Goal: Information Seeking & Learning: Compare options

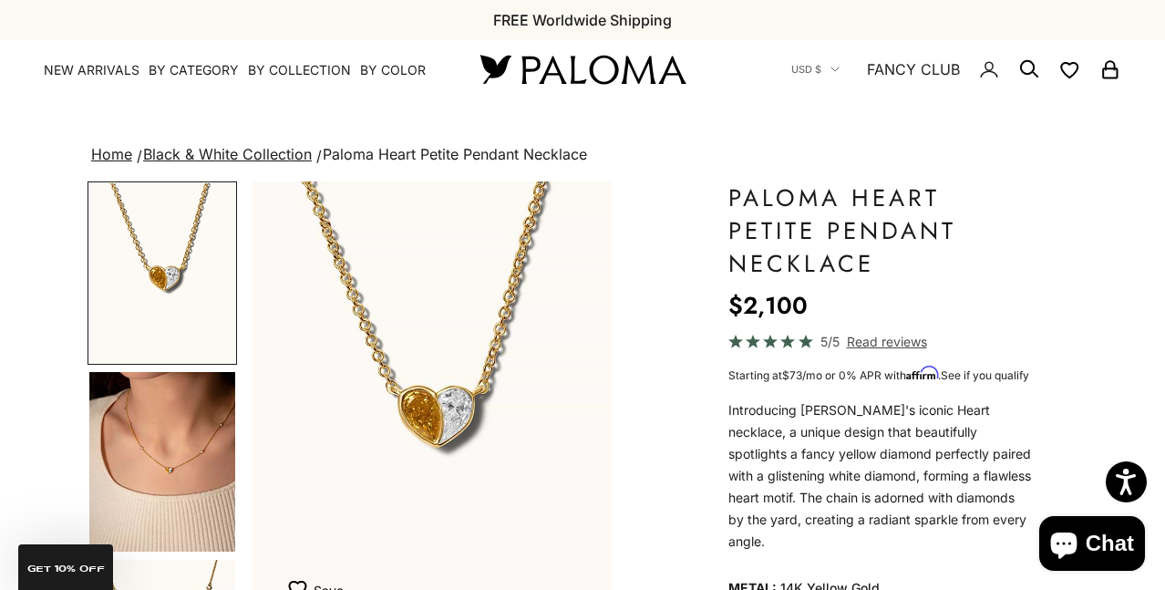
click at [202, 437] on img "Go to item 4" at bounding box center [162, 462] width 146 height 180
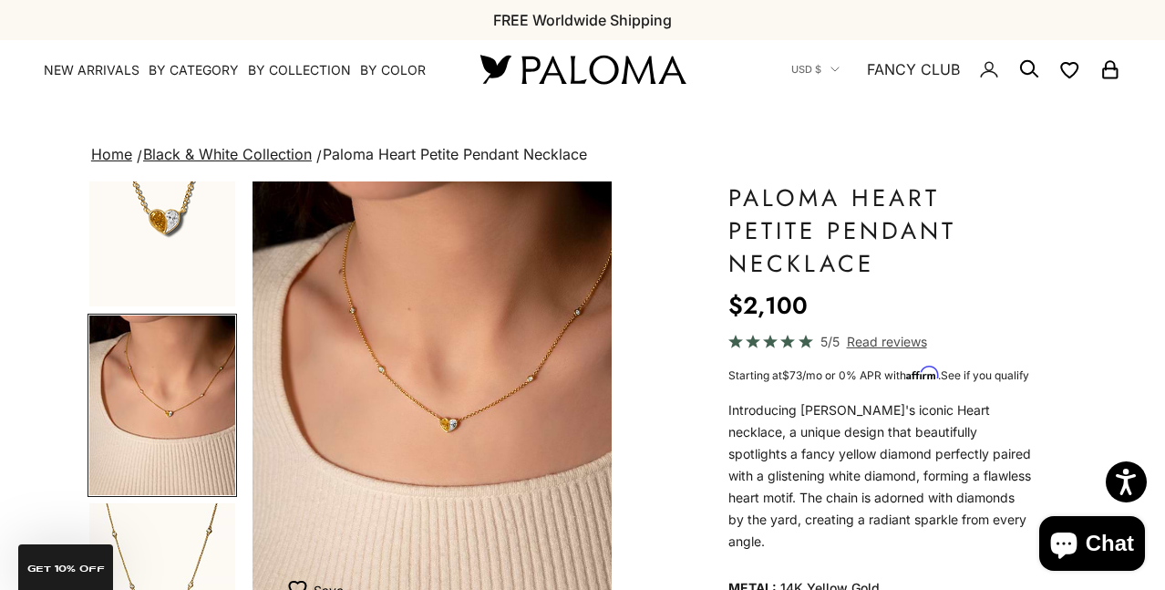
scroll to position [0, 382]
click at [447, 419] on img "Item 4 of 20" at bounding box center [432, 403] width 360 height 445
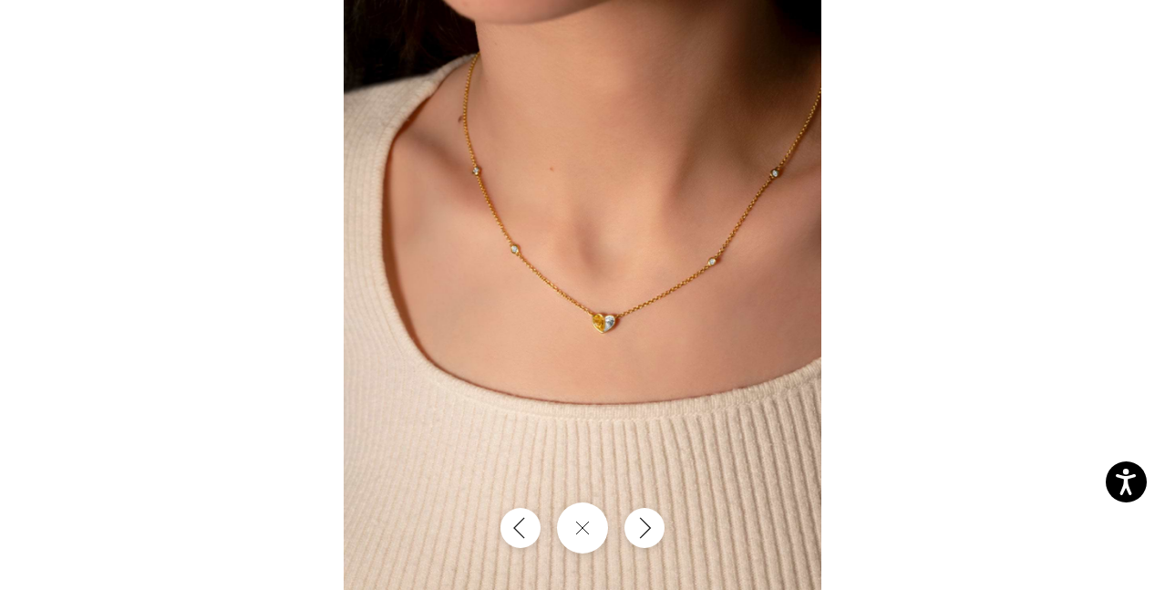
click at [595, 317] on img at bounding box center [583, 295] width 478 height 590
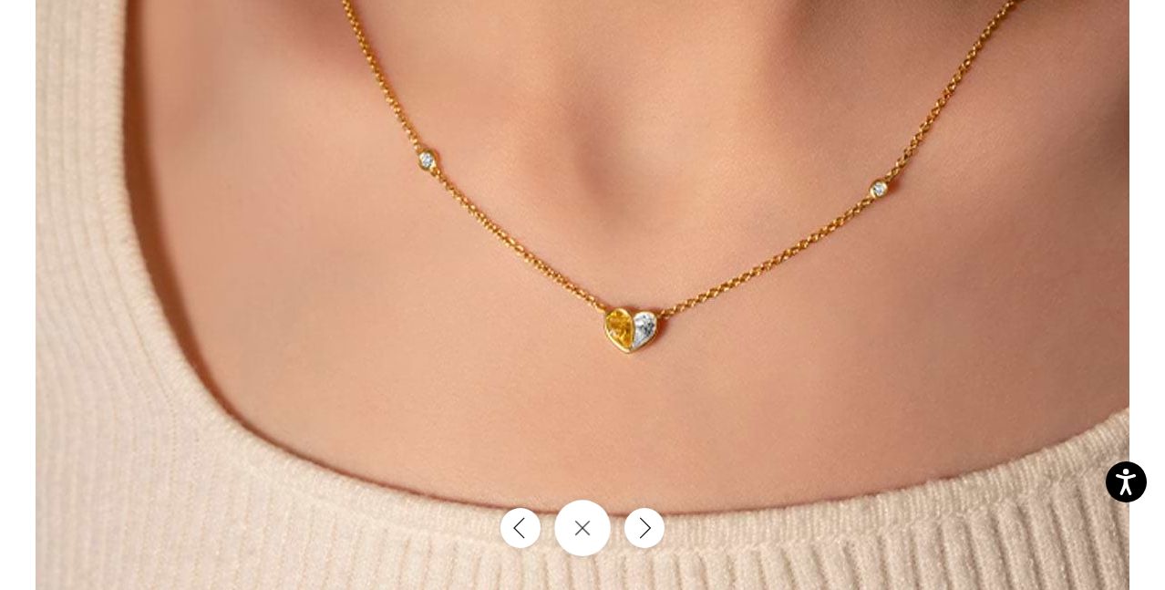
click at [573, 540] on button "Close gallery" at bounding box center [582, 527] width 57 height 57
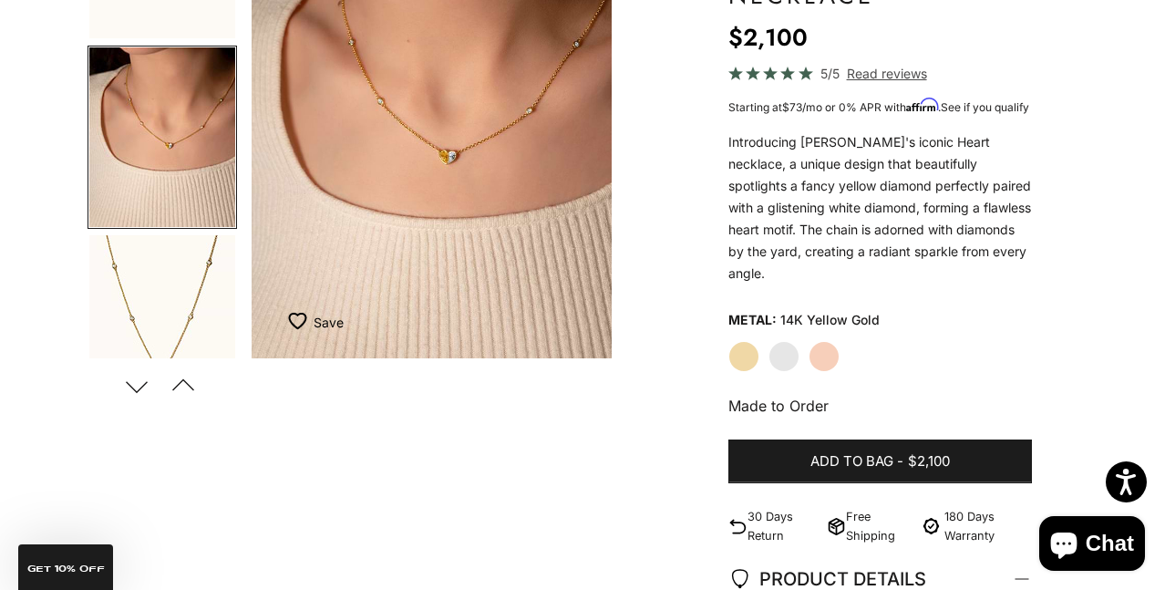
scroll to position [441, 0]
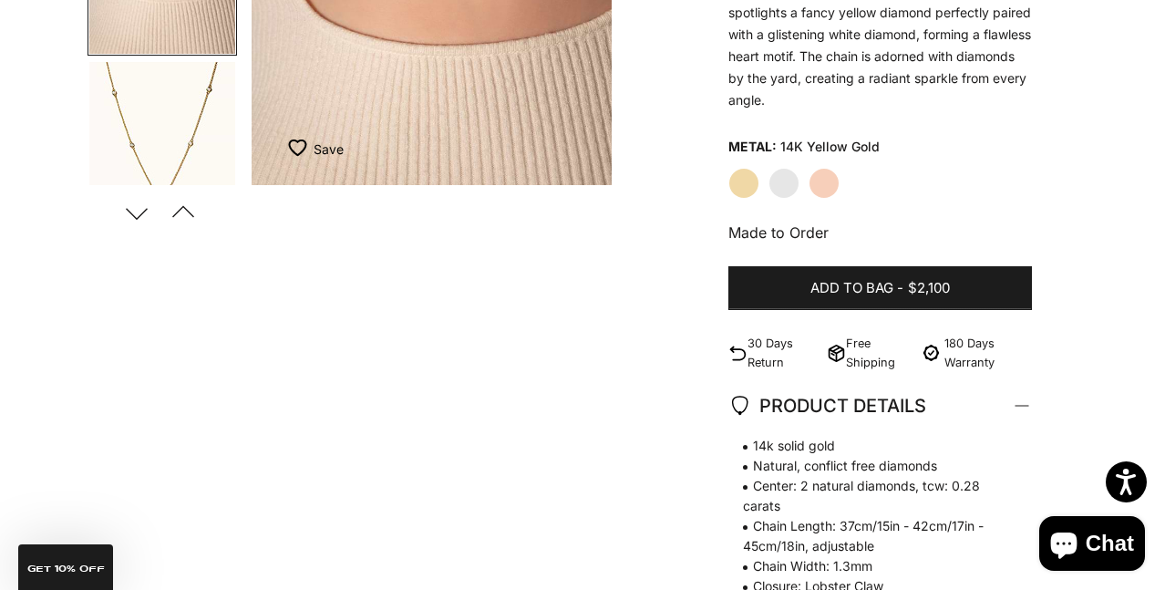
click at [787, 184] on label "White Gold" at bounding box center [783, 183] width 31 height 31
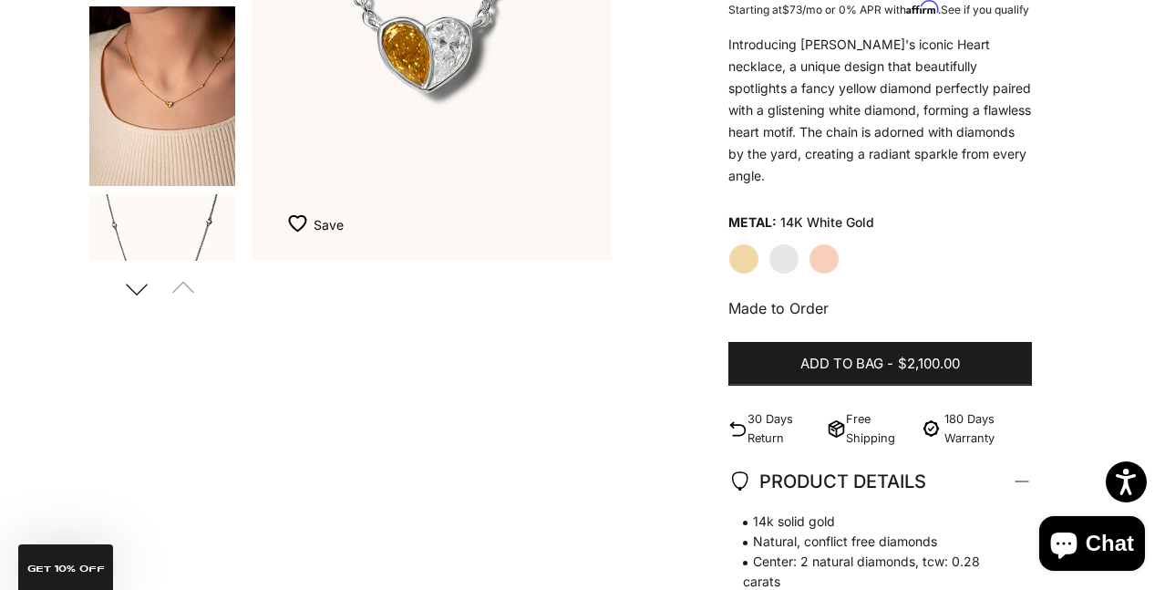
scroll to position [186, 0]
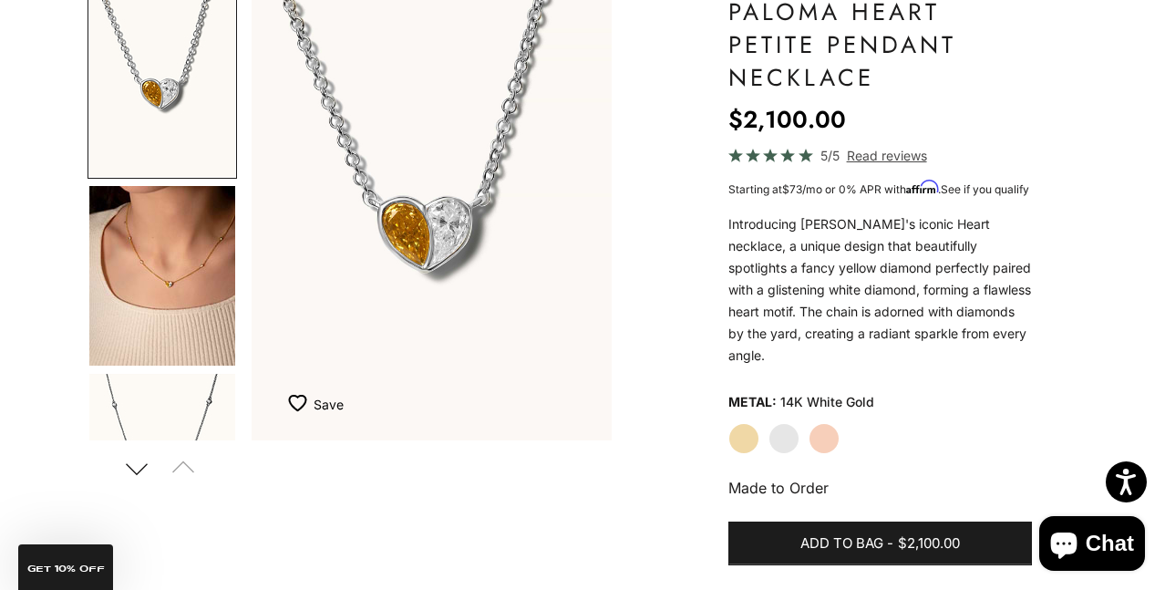
click at [170, 290] on img "Go to item 4" at bounding box center [162, 276] width 146 height 180
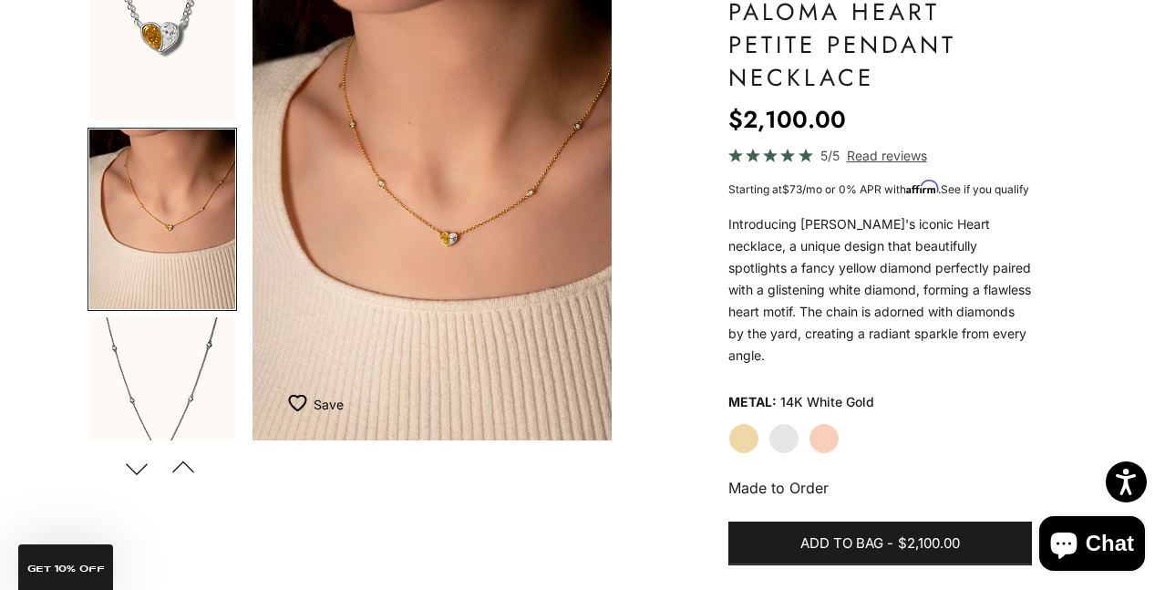
scroll to position [0, 382]
click at [455, 262] on img "Item 4 of 20" at bounding box center [432, 217] width 360 height 445
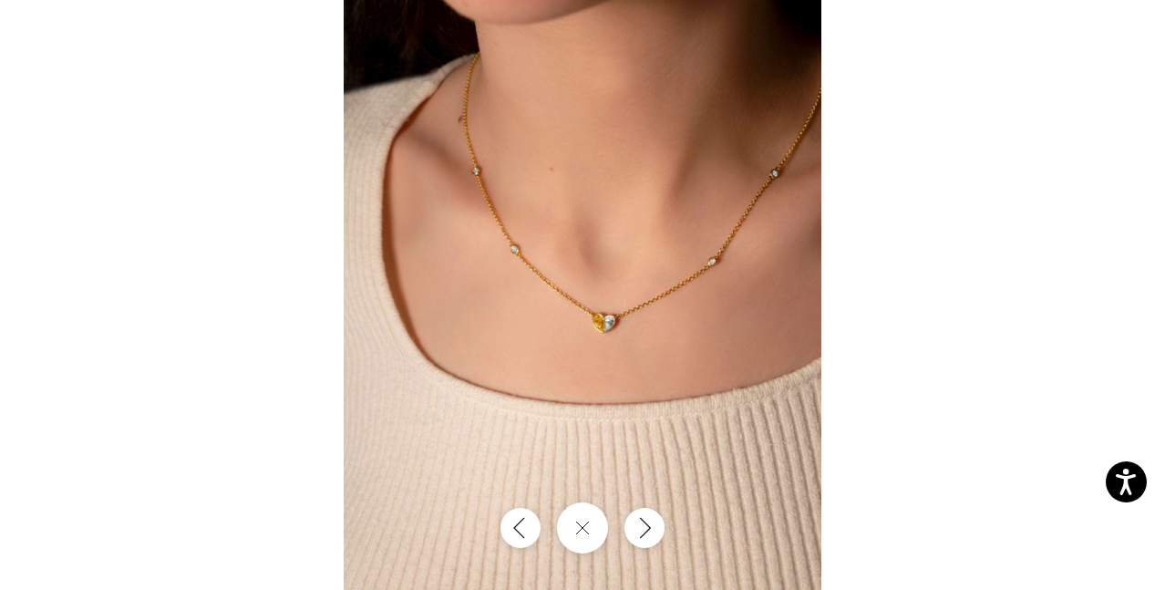
click at [623, 281] on img at bounding box center [583, 295] width 478 height 590
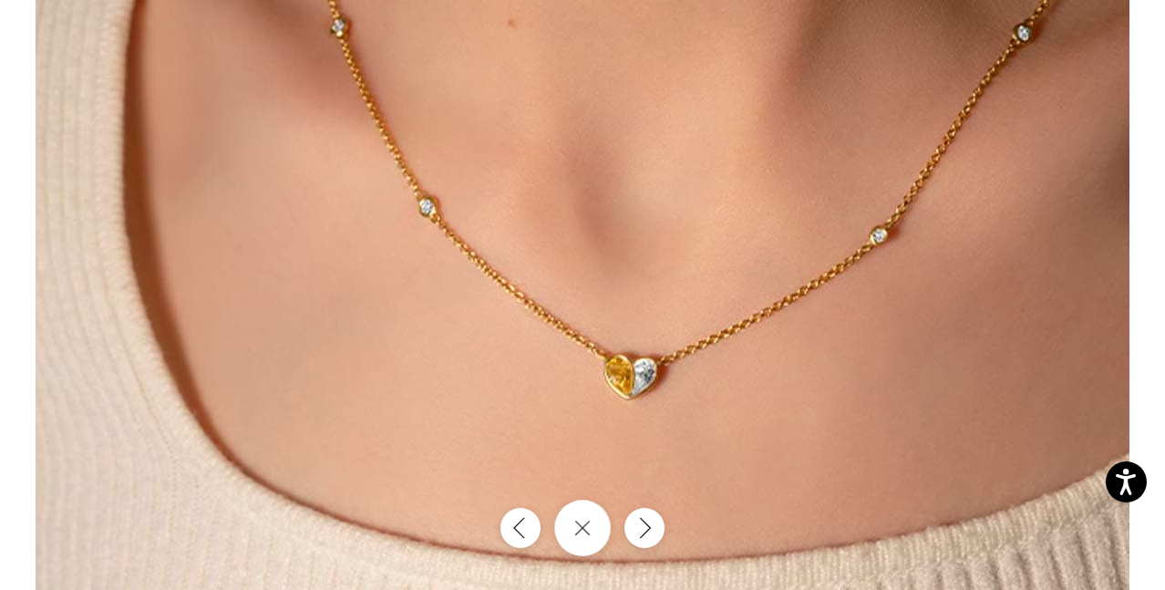
click at [586, 528] on button "Close gallery" at bounding box center [582, 527] width 57 height 57
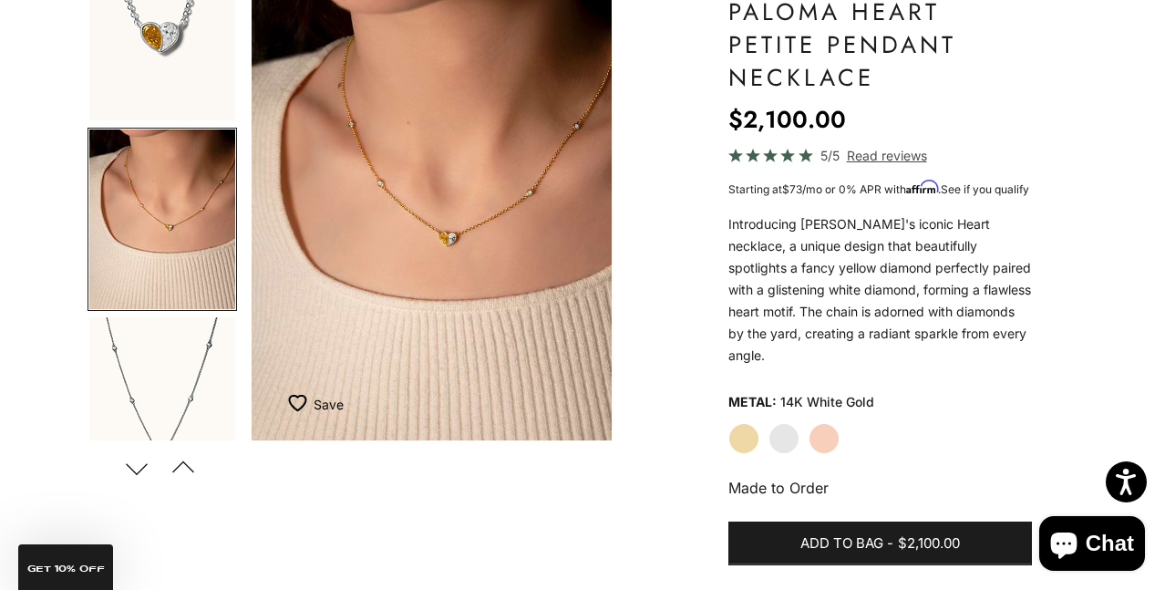
click at [184, 76] on img "Go to item 2" at bounding box center [162, 31] width 146 height 180
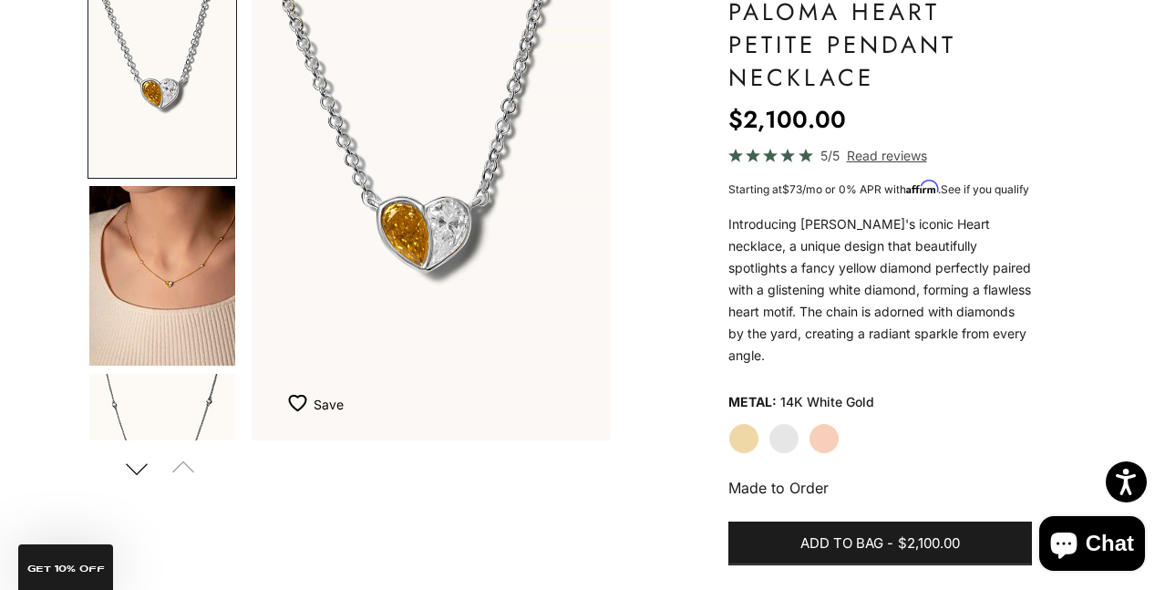
scroll to position [0, 0]
click at [881, 154] on span "Read reviews" at bounding box center [887, 155] width 80 height 21
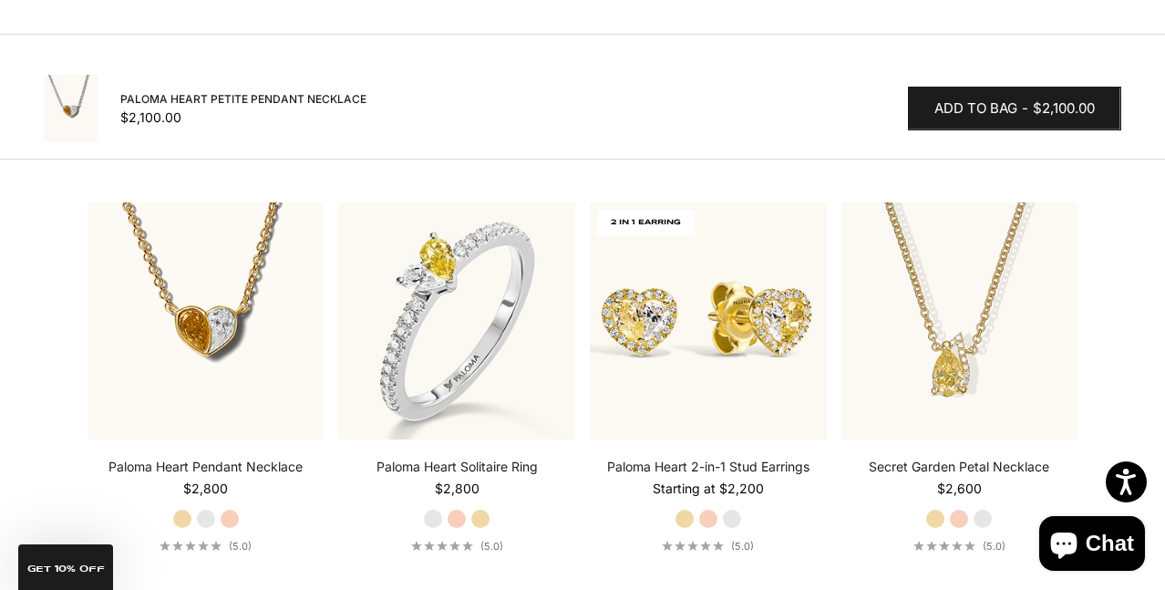
scroll to position [1953, 0]
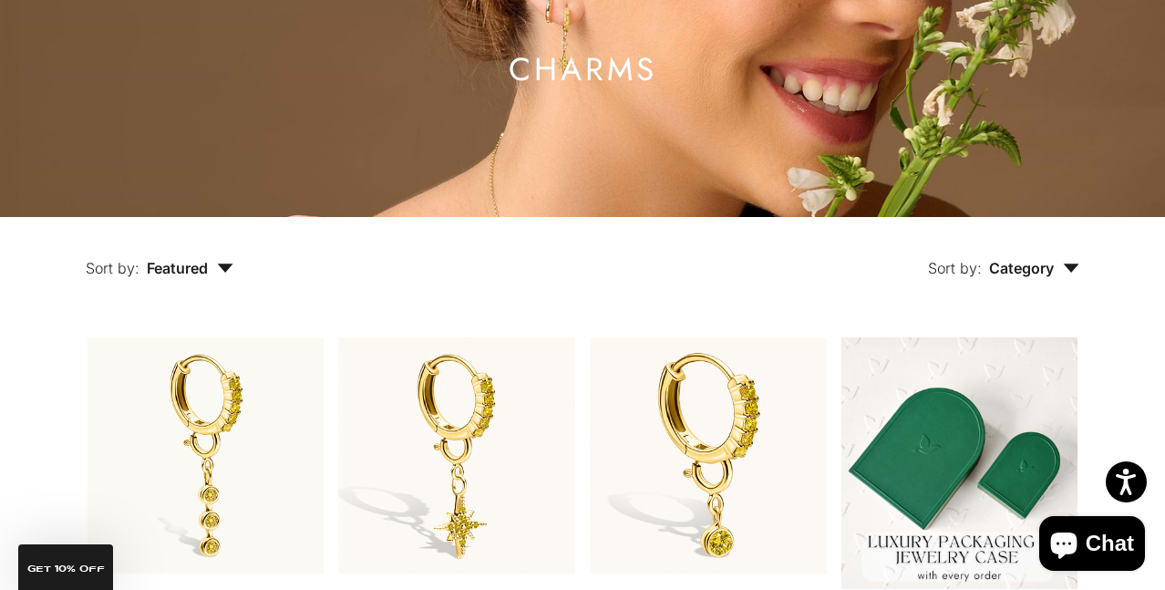
scroll to position [254, 0]
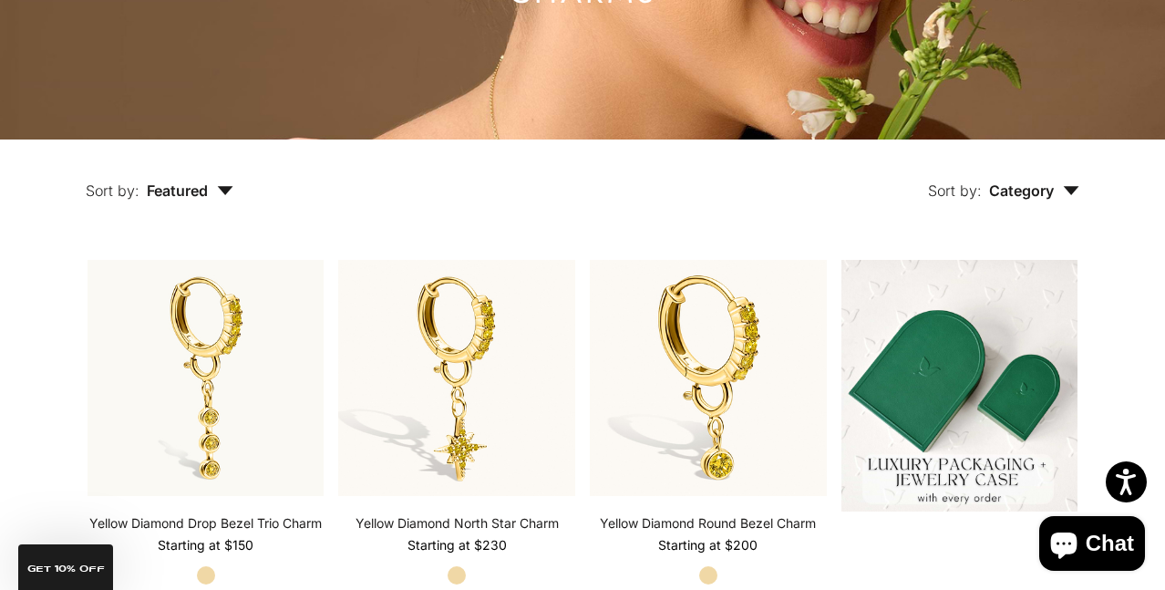
click at [1031, 201] on button "Sort by: Category" at bounding box center [1003, 177] width 235 height 77
click at [322, 193] on div "Sort by: Category Sort by Charm" at bounding box center [698, 177] width 846 height 77
click at [203, 189] on span "Featured" at bounding box center [190, 190] width 87 height 18
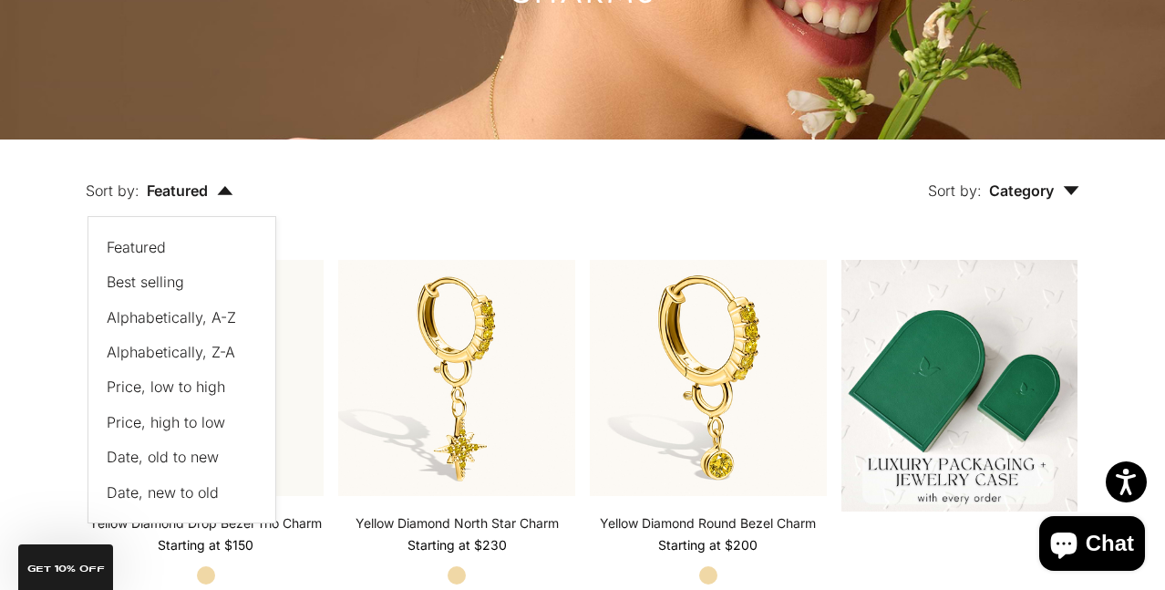
click at [188, 390] on span "Price, low to high" at bounding box center [166, 386] width 118 height 18
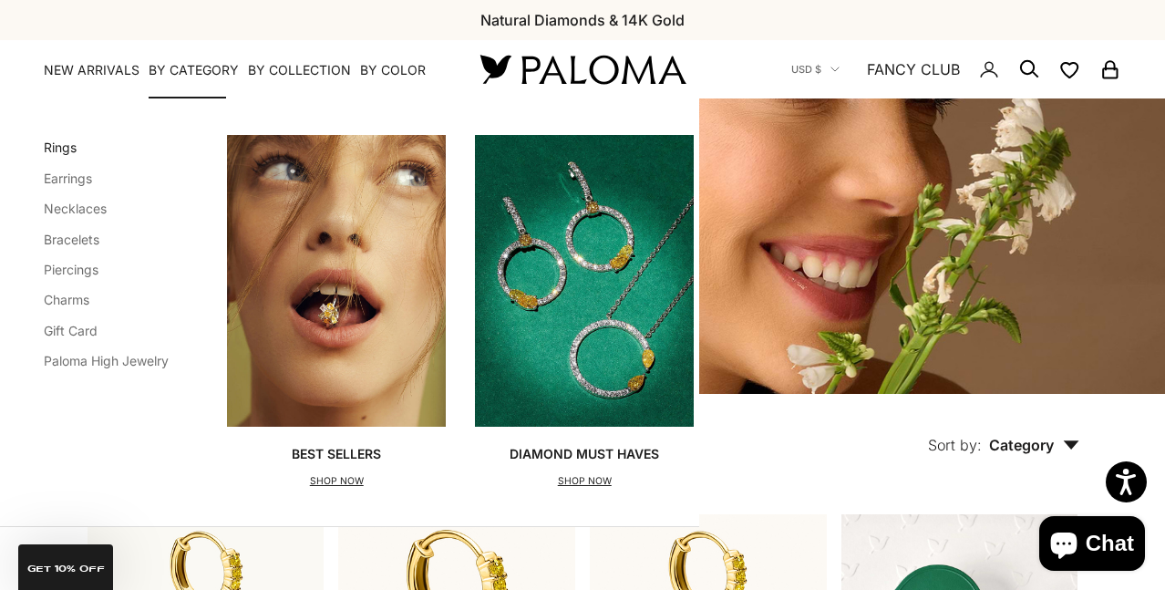
click at [69, 149] on link "Rings" at bounding box center [60, 146] width 33 height 15
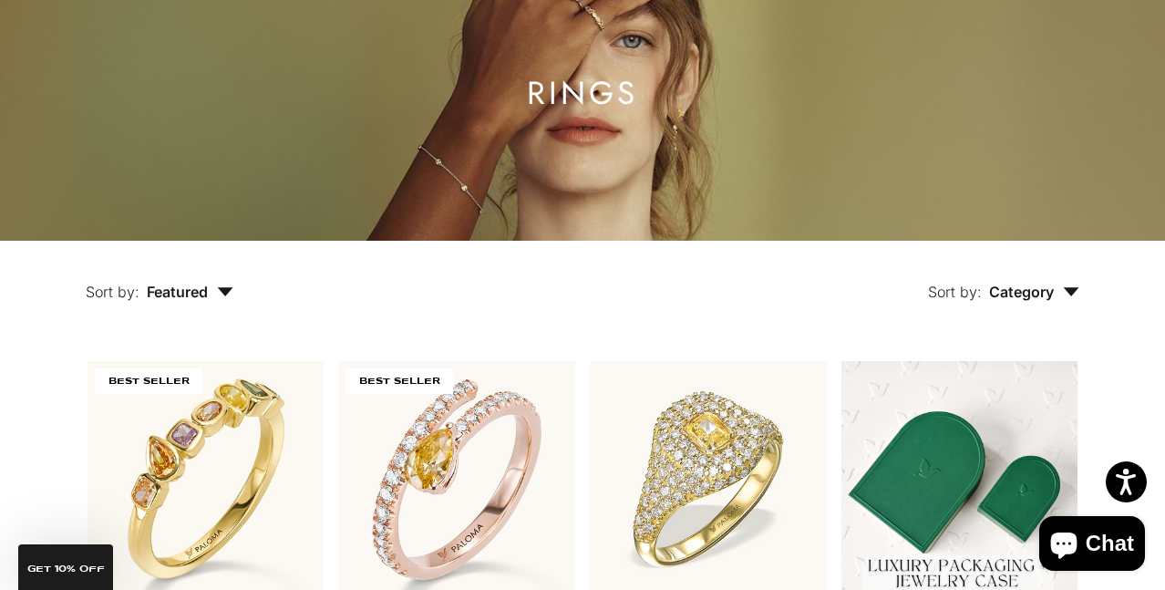
scroll to position [166, 0]
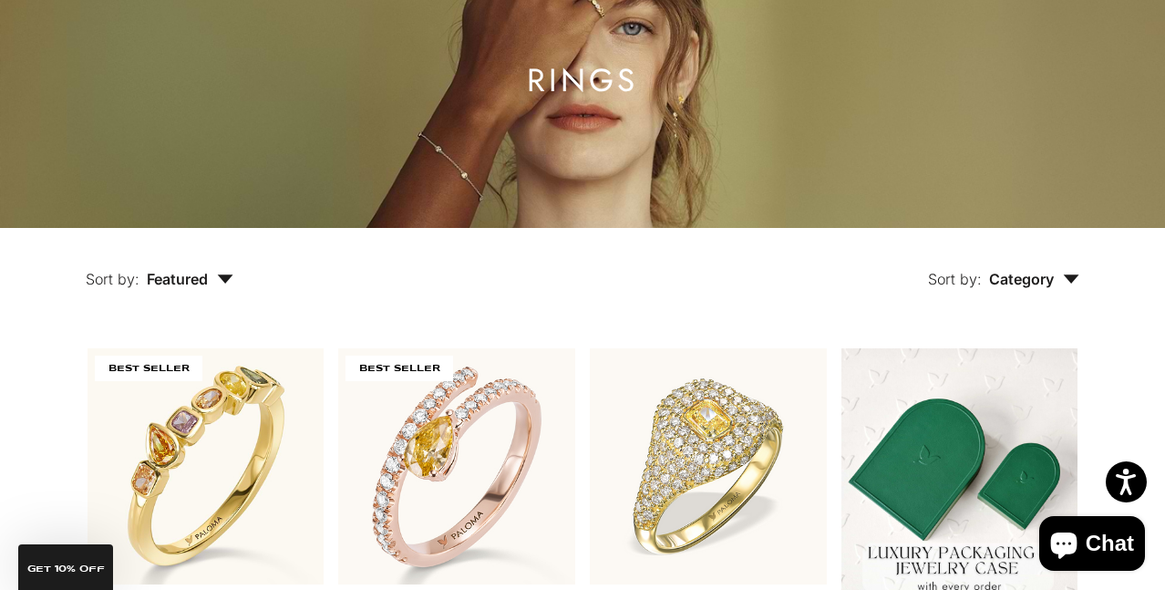
click at [205, 272] on span "Featured" at bounding box center [190, 279] width 87 height 18
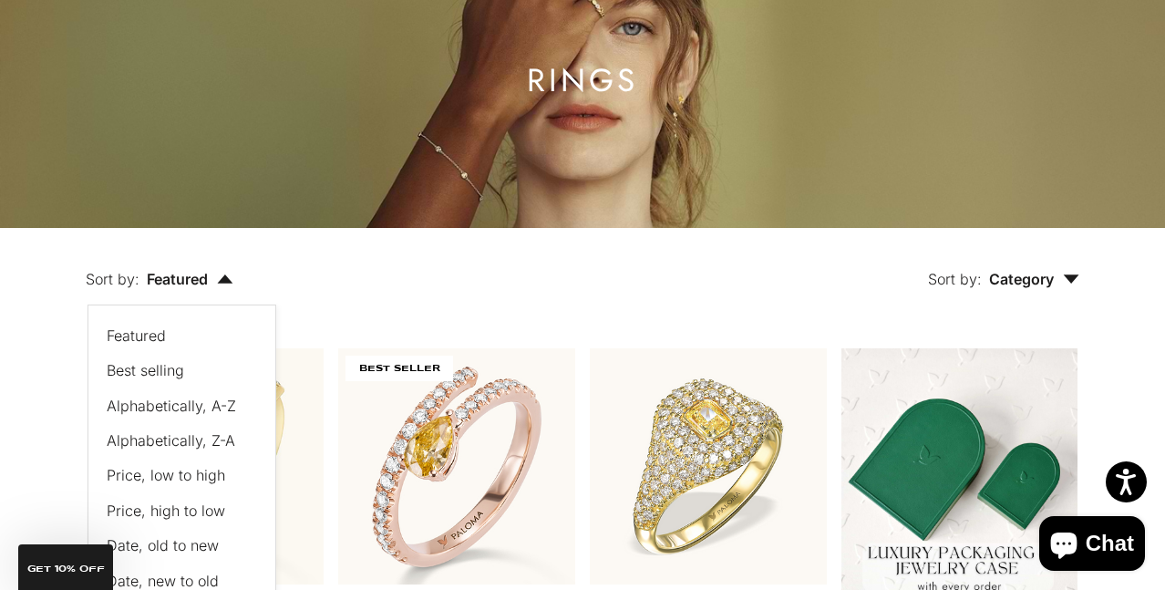
click at [161, 473] on span "Price, low to high" at bounding box center [166, 475] width 118 height 18
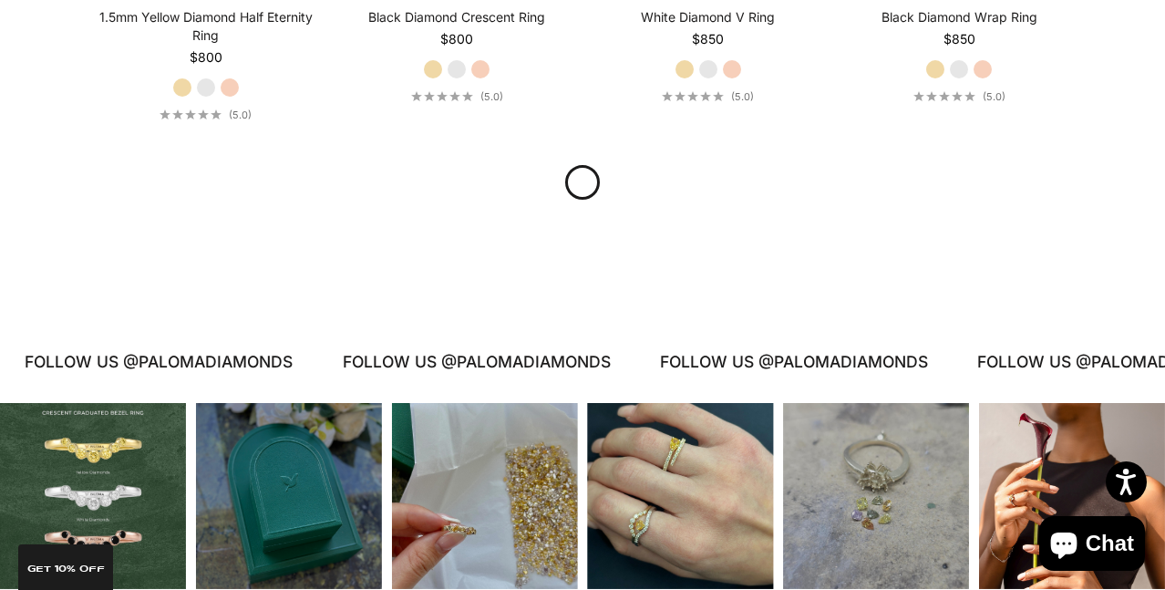
scroll to position [2093, 0]
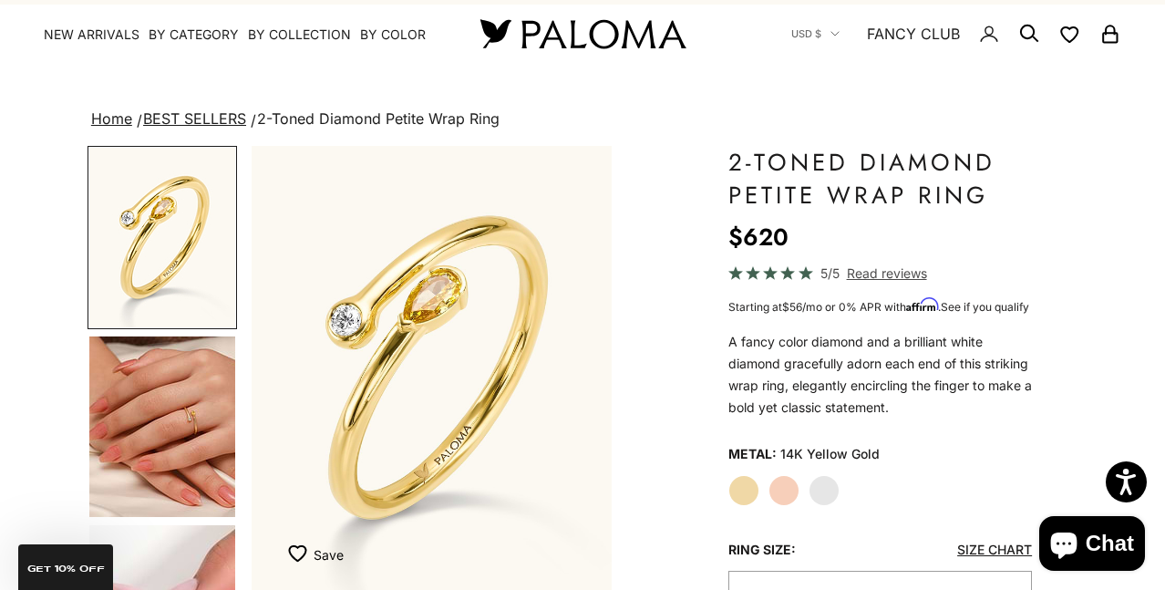
scroll to position [38, 0]
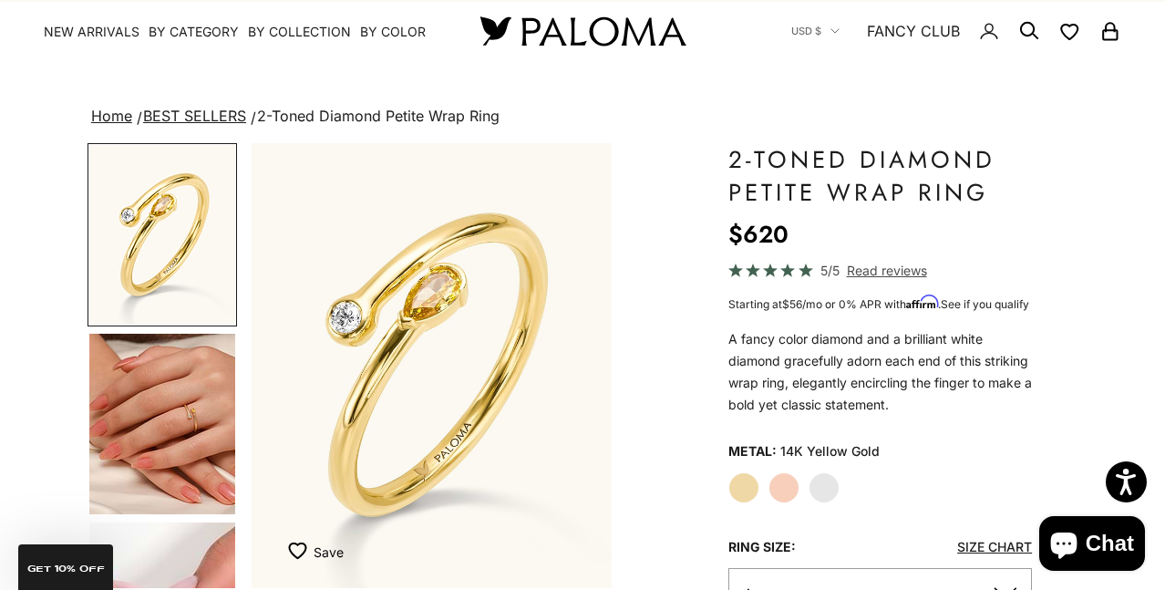
click at [178, 426] on img "Go to item 4" at bounding box center [162, 424] width 146 height 180
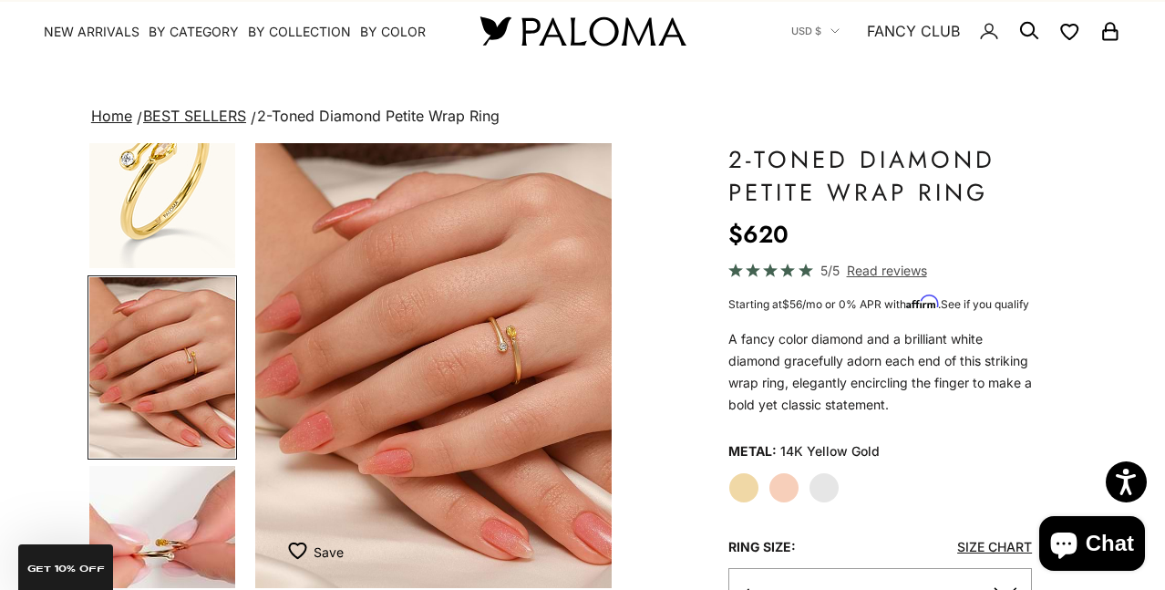
scroll to position [0, 382]
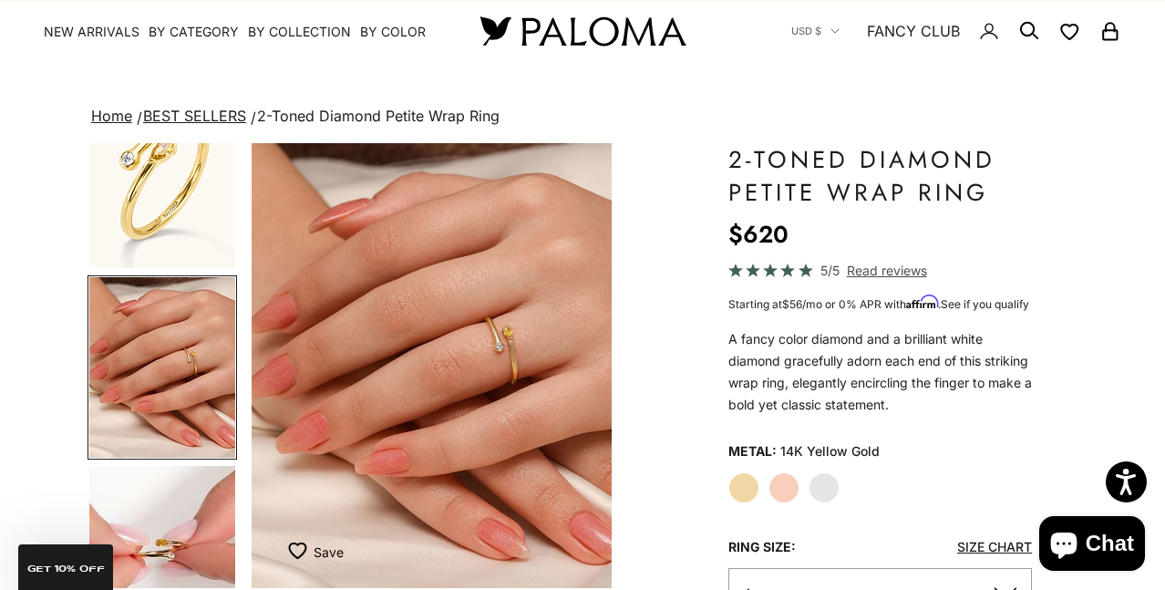
click at [510, 331] on img "Item 4 of 14" at bounding box center [432, 365] width 360 height 445
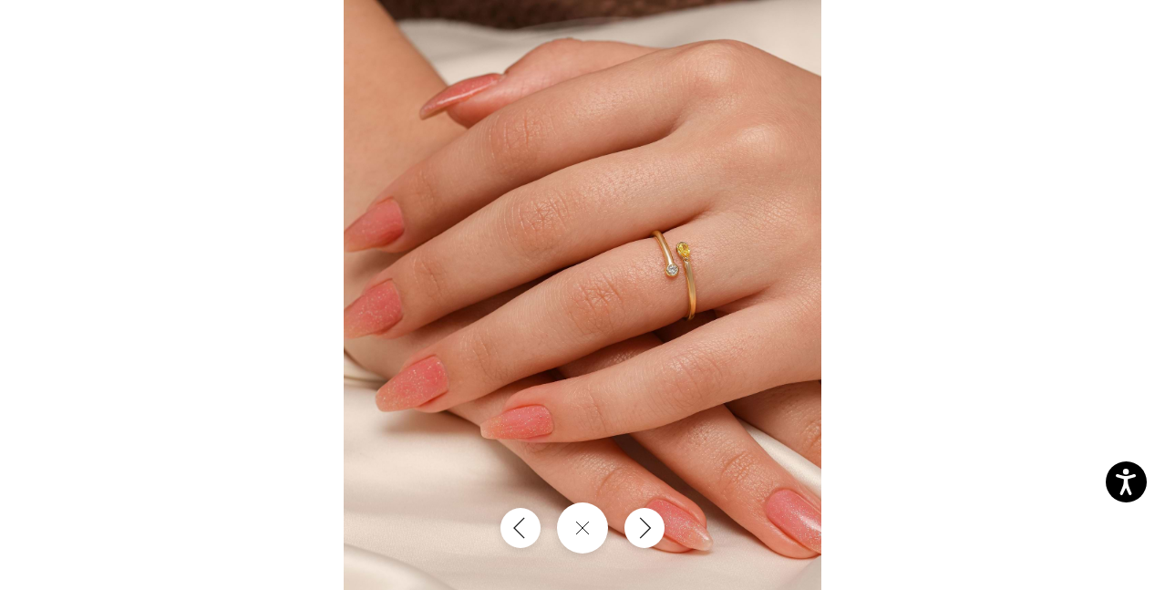
click at [686, 241] on img at bounding box center [583, 295] width 478 height 590
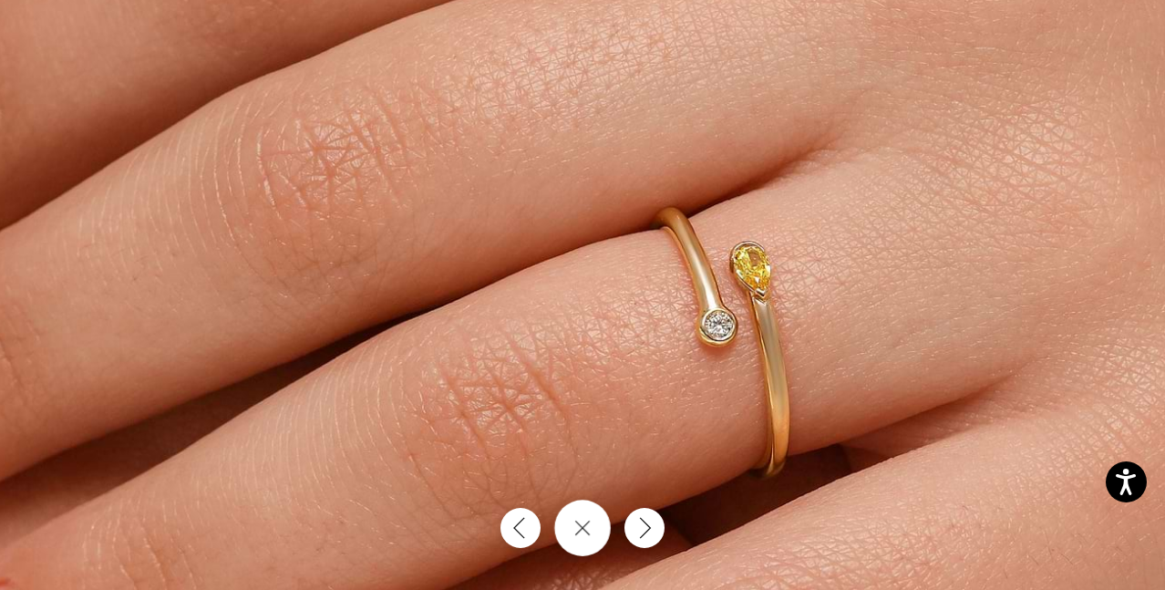
click at [585, 523] on icon "Close gallery" at bounding box center [582, 527] width 16 height 16
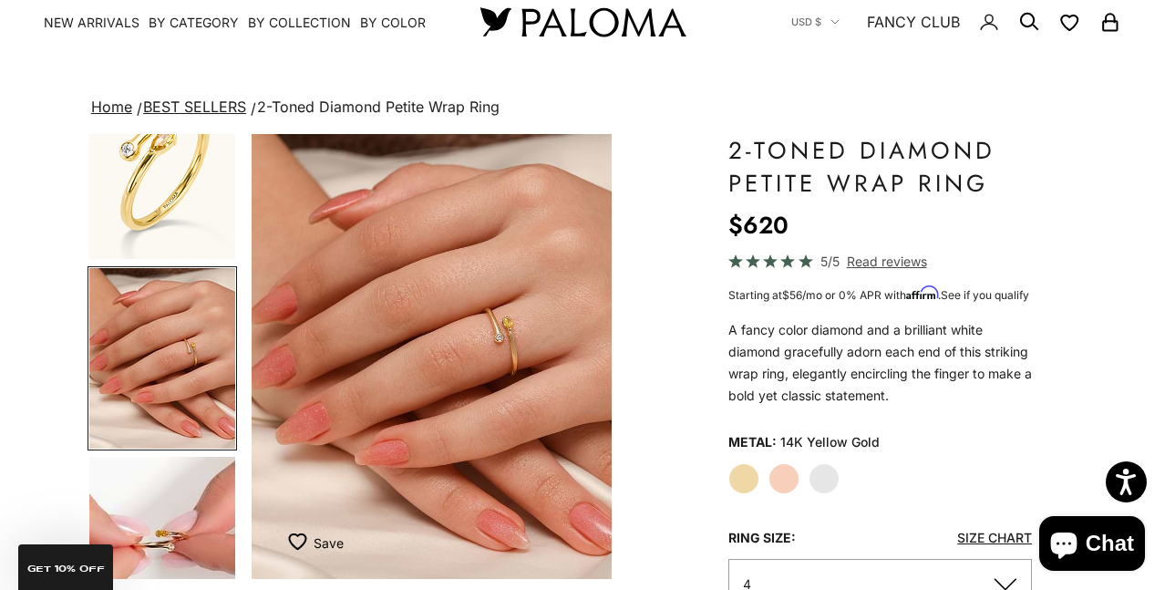
scroll to position [51, 0]
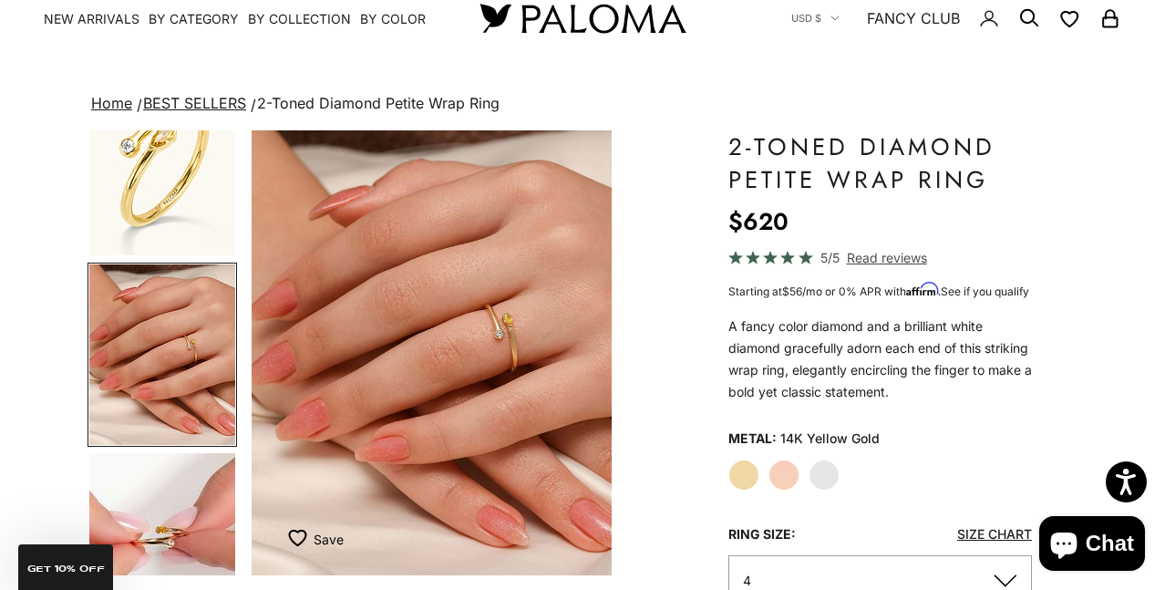
click at [173, 385] on img "Go to item 4" at bounding box center [162, 354] width 146 height 180
click at [186, 488] on img "Go to item 5" at bounding box center [162, 543] width 146 height 180
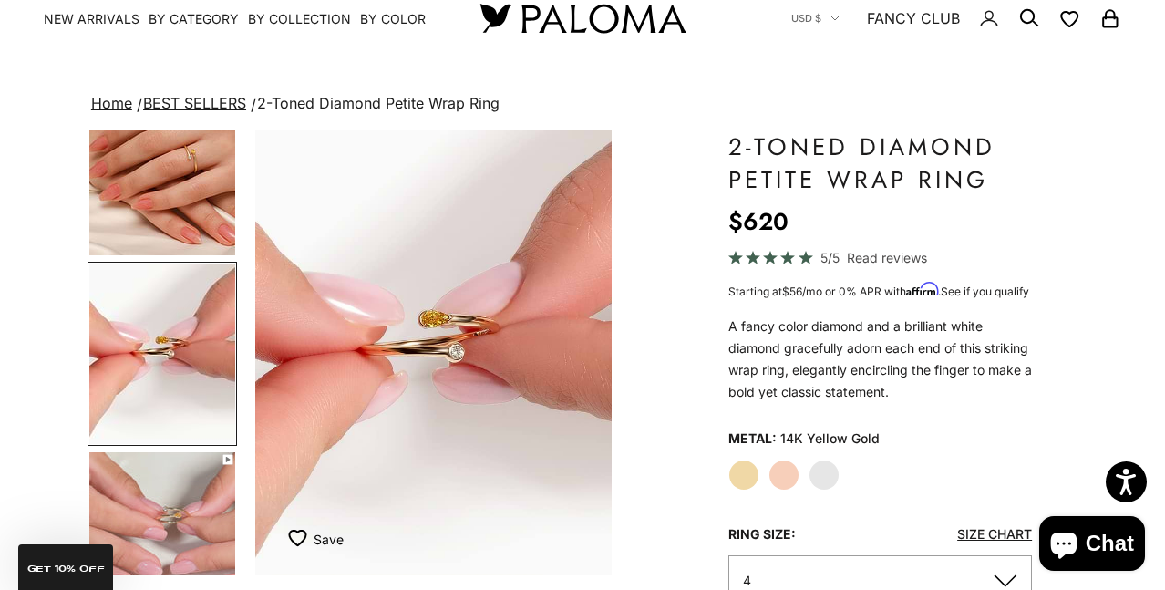
scroll to position [0, 764]
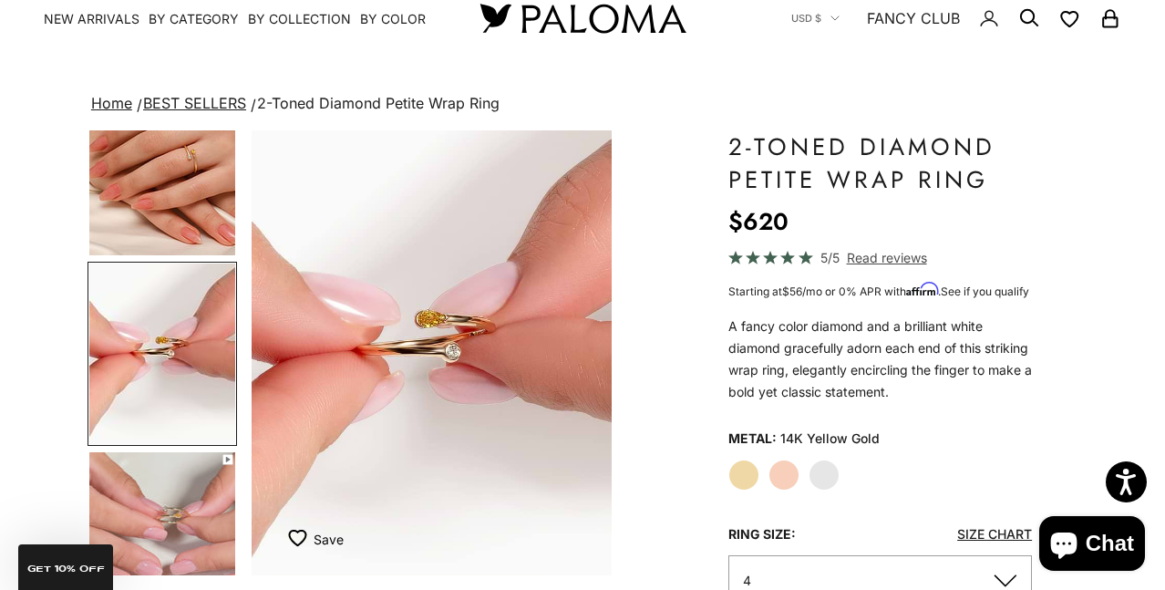
click at [190, 505] on img "Go to item 6" at bounding box center [162, 542] width 146 height 180
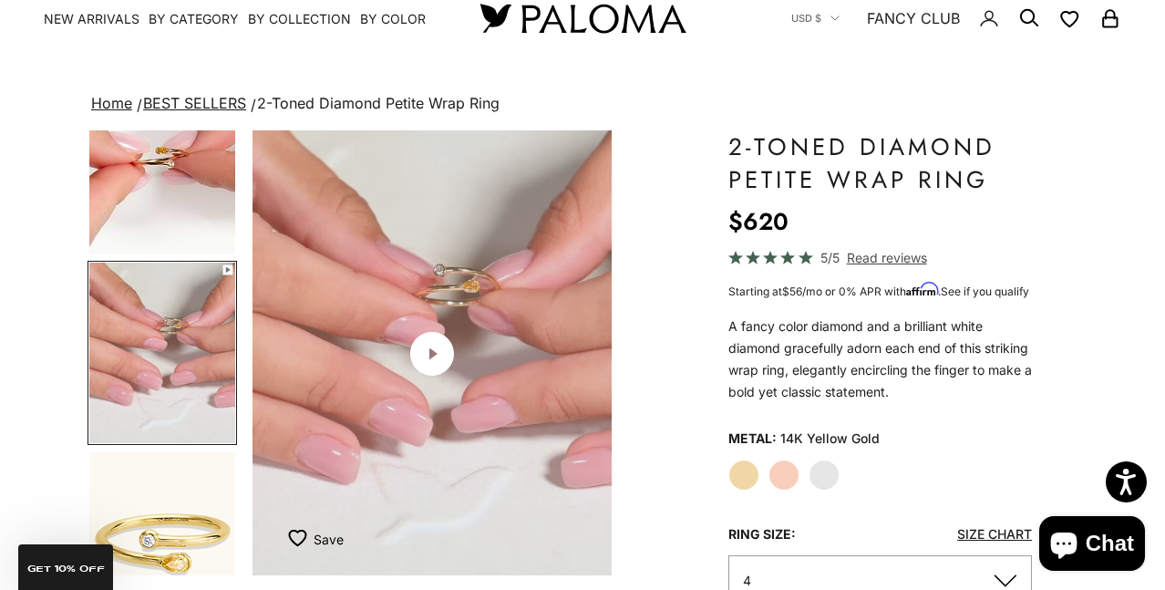
scroll to position [0, 1146]
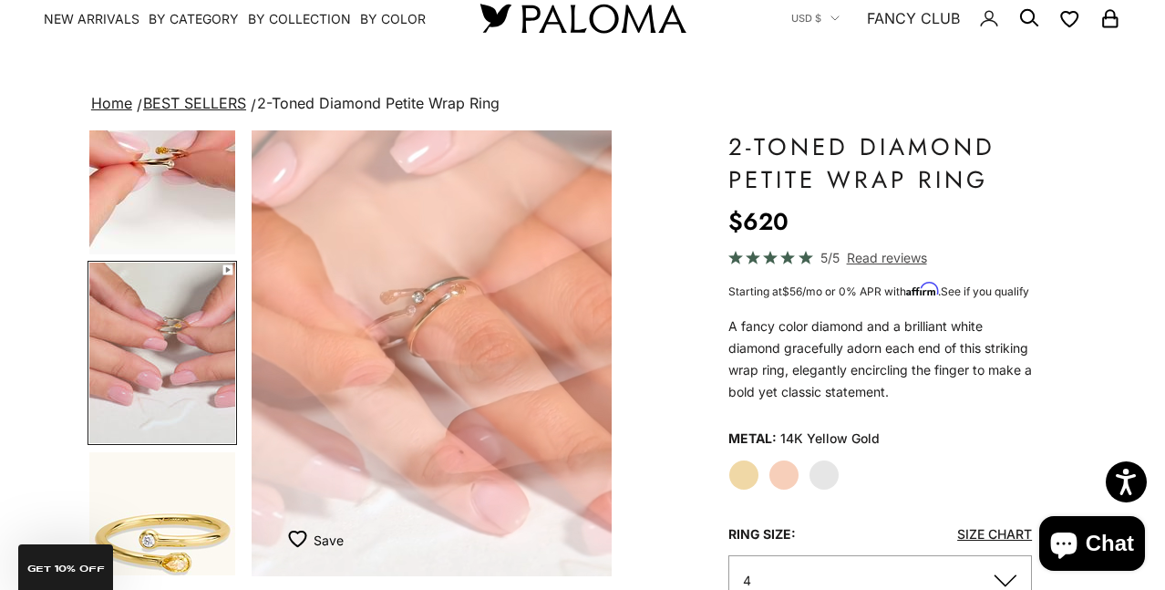
click at [549, 528] on div "Save Add to wishlist" at bounding box center [432, 548] width 360 height 55
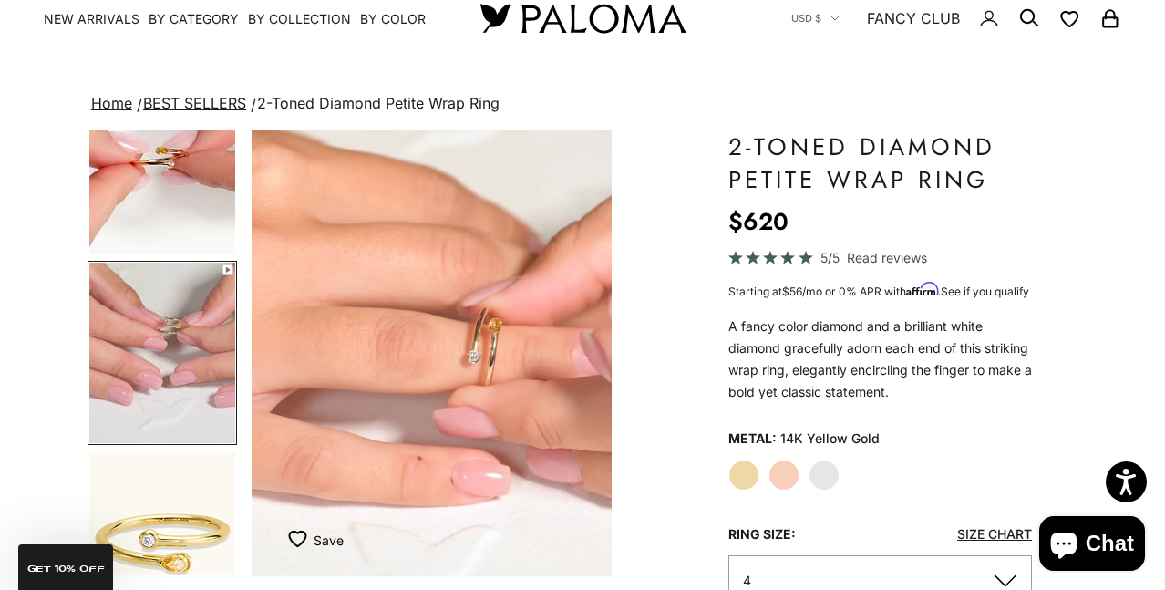
click at [546, 522] on div "Save Add to wishlist" at bounding box center [432, 548] width 360 height 55
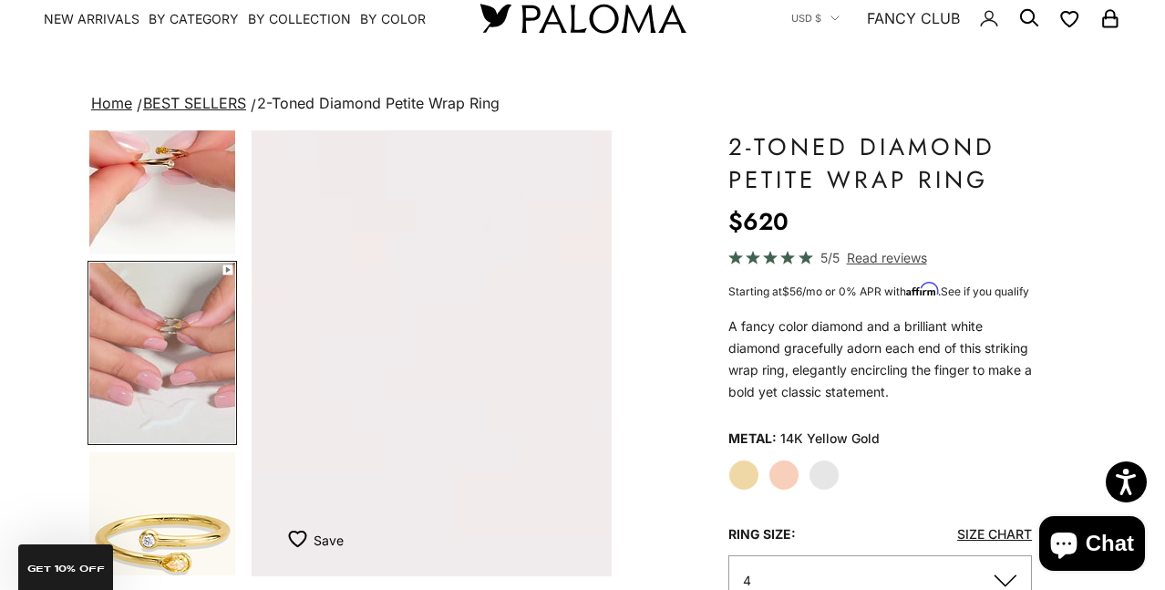
click at [546, 529] on div "Save Add to wishlist" at bounding box center [432, 548] width 360 height 55
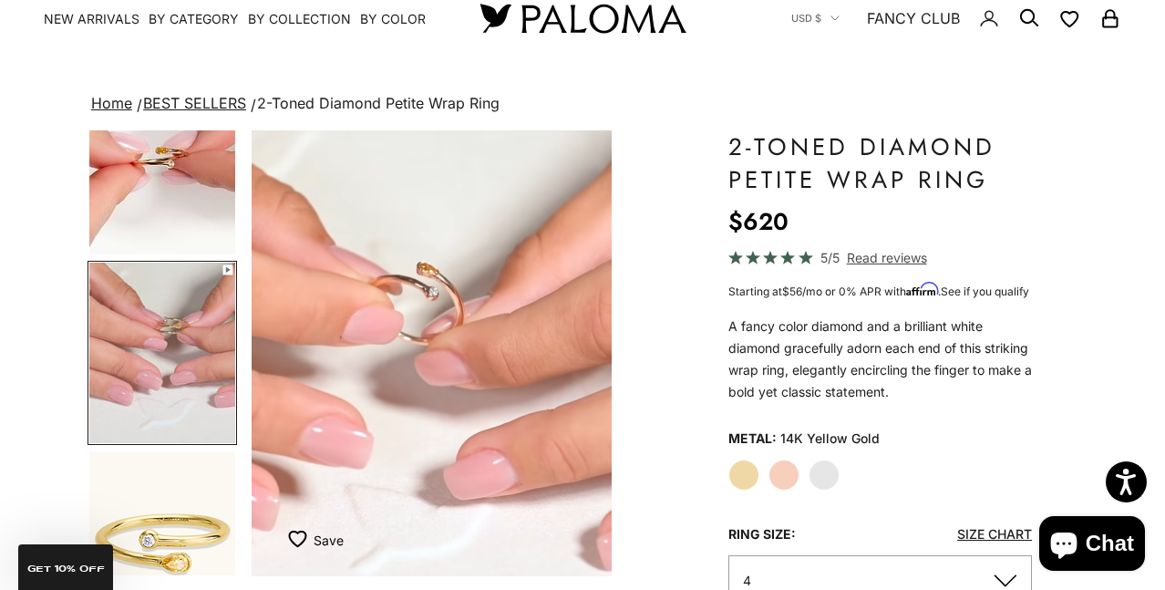
click at [877, 254] on span "Read reviews" at bounding box center [887, 257] width 80 height 21
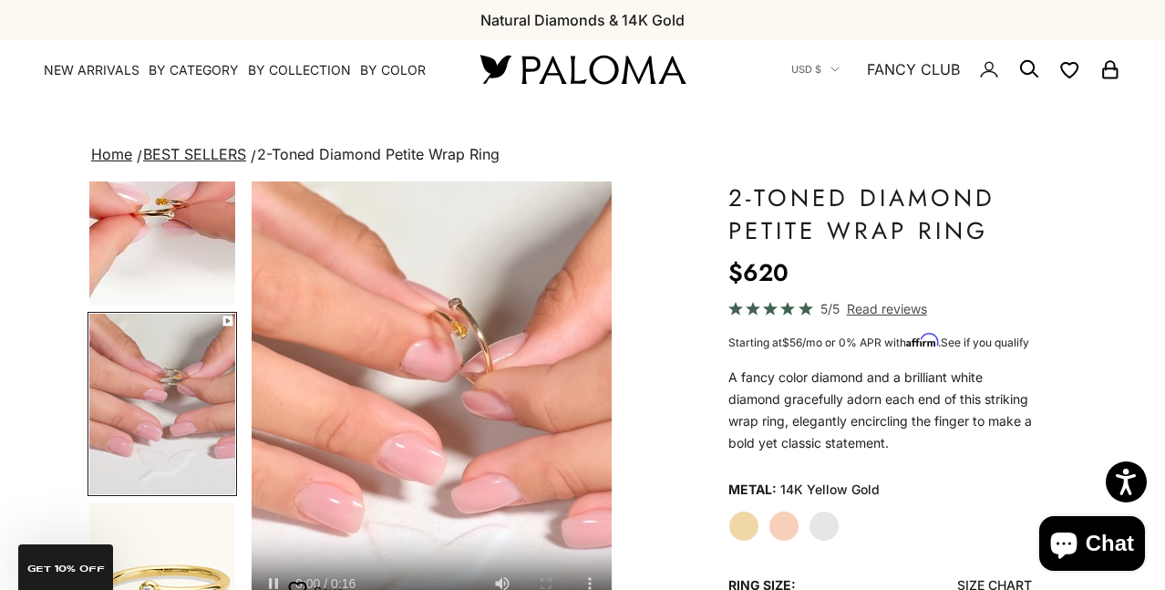
scroll to position [209, 0]
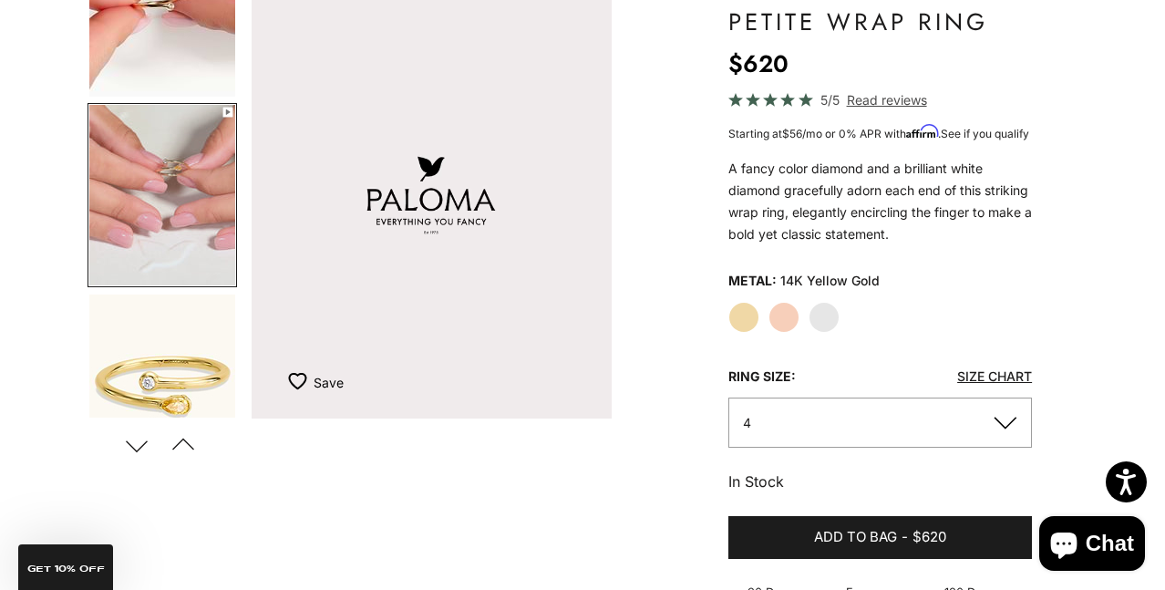
click at [139, 447] on button "Next" at bounding box center [137, 445] width 41 height 42
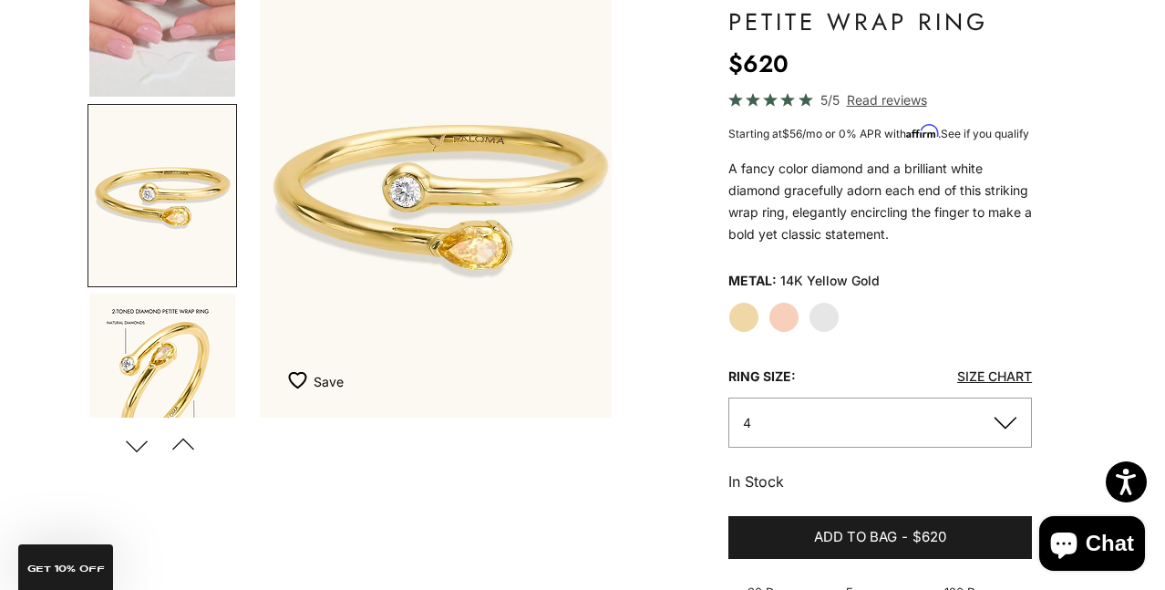
scroll to position [0, 1527]
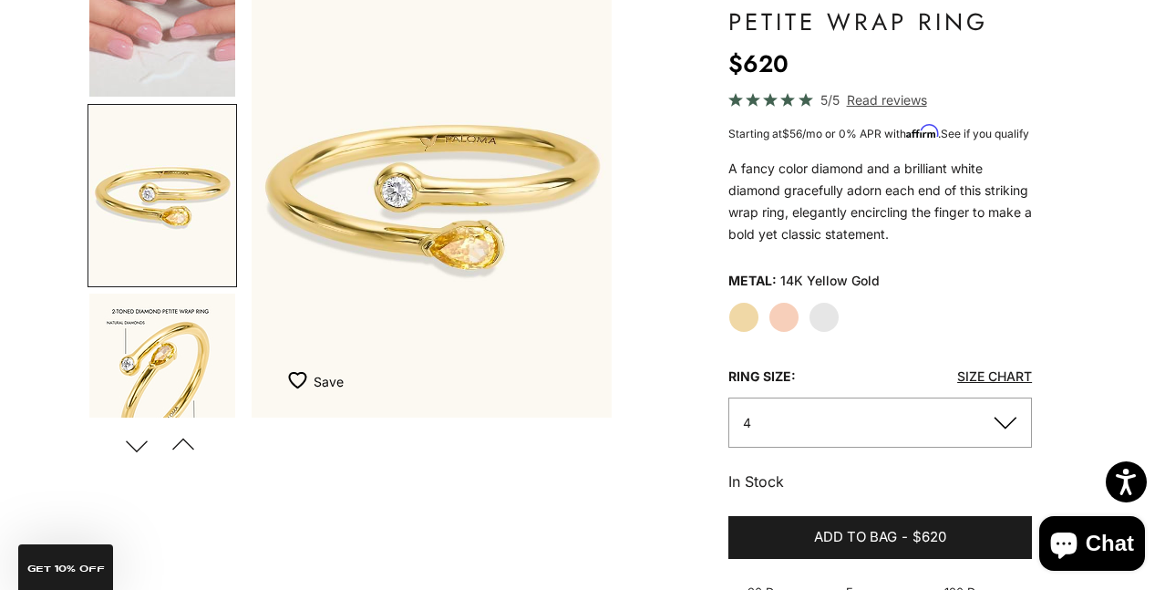
click at [139, 447] on button "Next" at bounding box center [137, 445] width 41 height 42
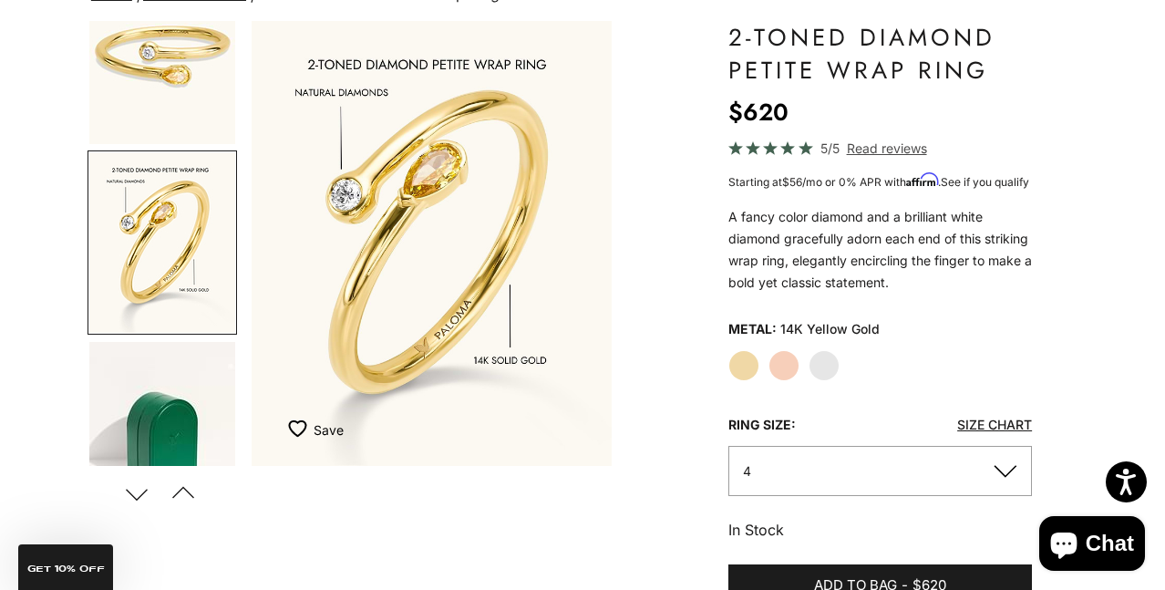
scroll to position [159, 0]
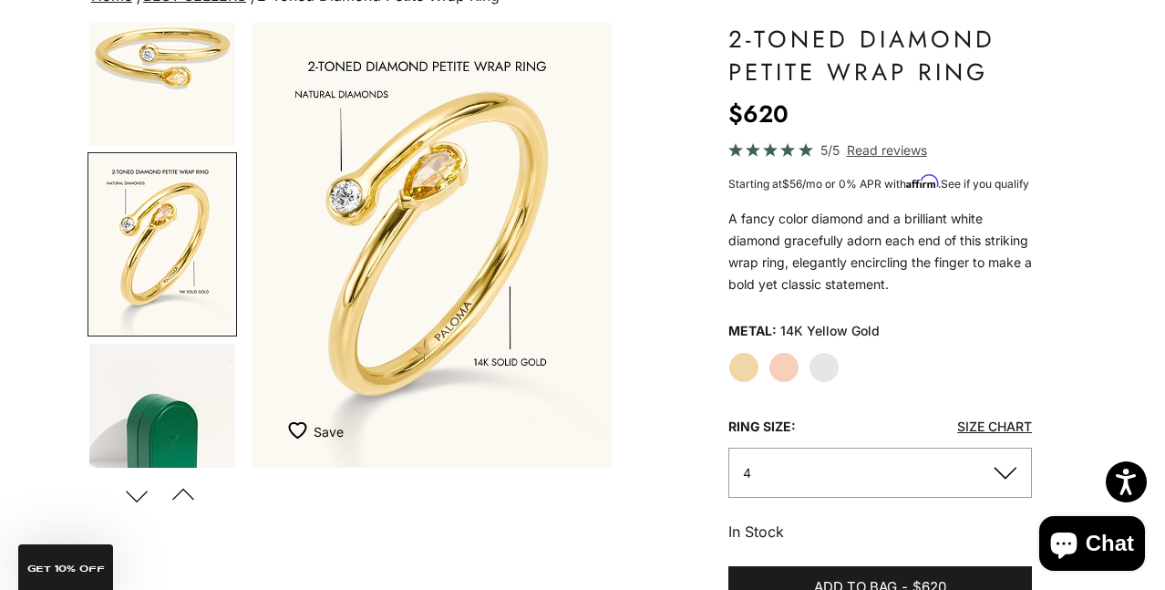
click at [140, 498] on button "Next" at bounding box center [137, 495] width 41 height 42
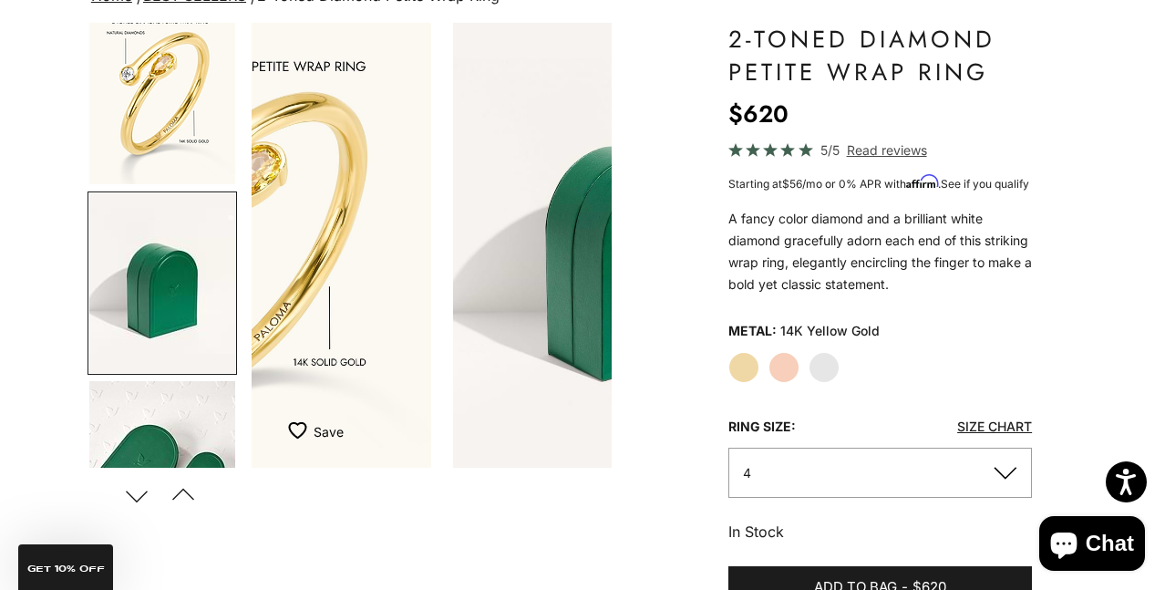
scroll to position [1002, 0]
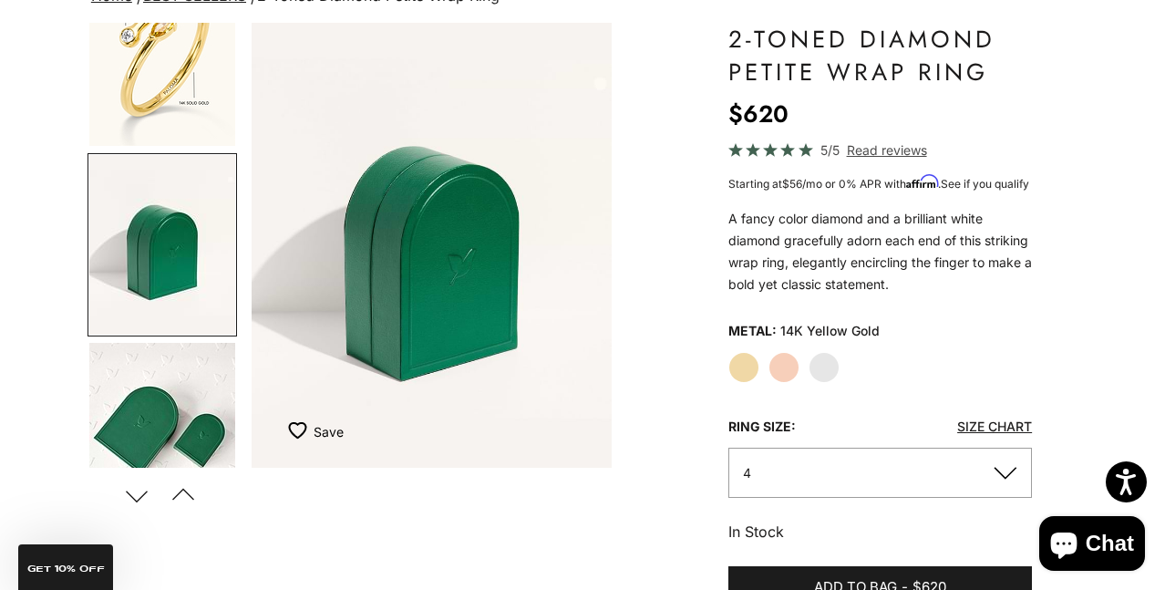
click at [140, 498] on button "Next" at bounding box center [137, 495] width 41 height 42
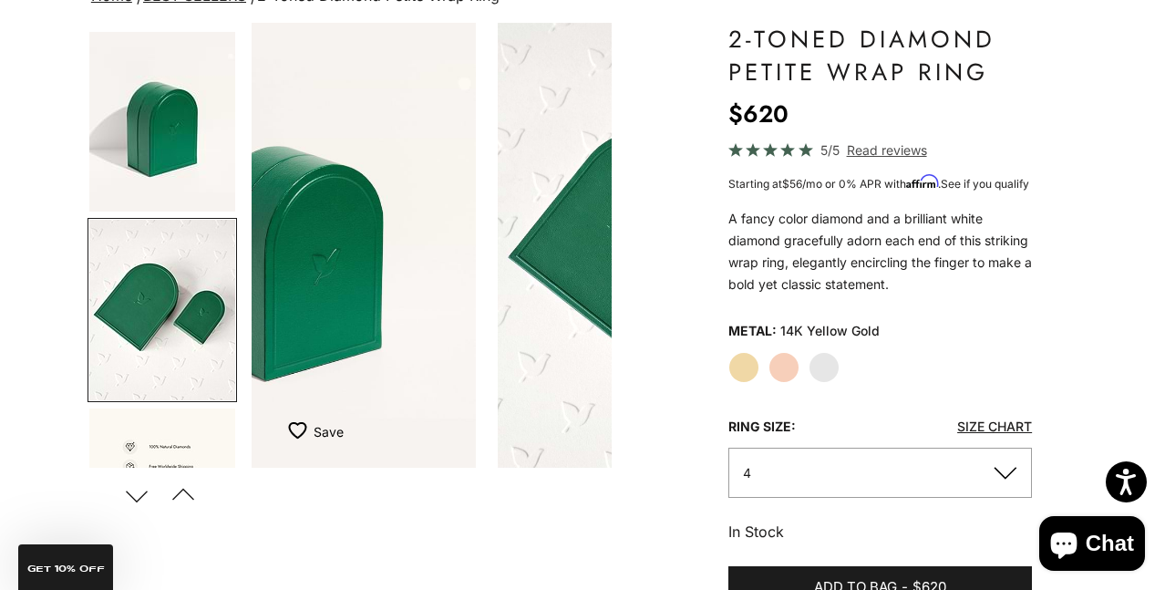
scroll to position [0, 0]
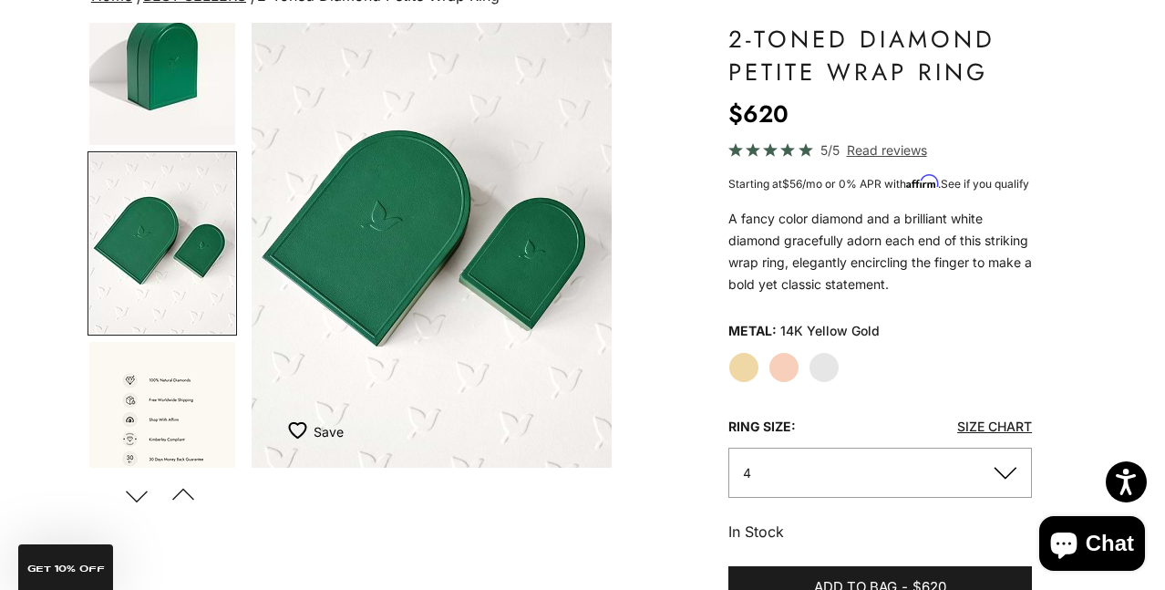
click at [200, 404] on img "Go to item 13" at bounding box center [162, 432] width 146 height 180
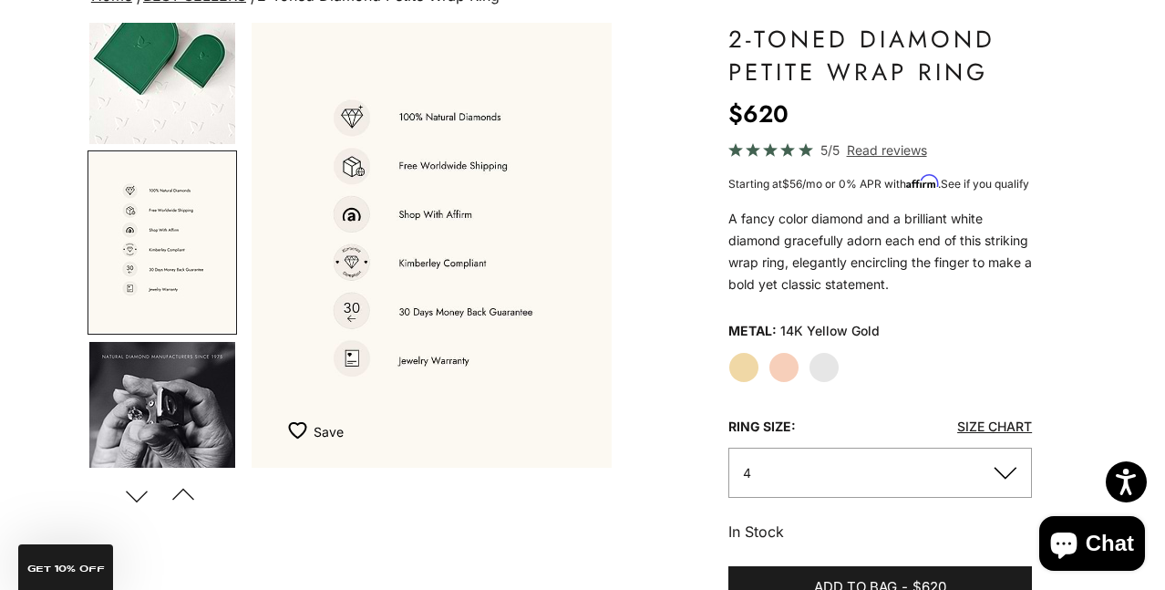
click at [205, 456] on img "Go to item 14" at bounding box center [162, 432] width 146 height 180
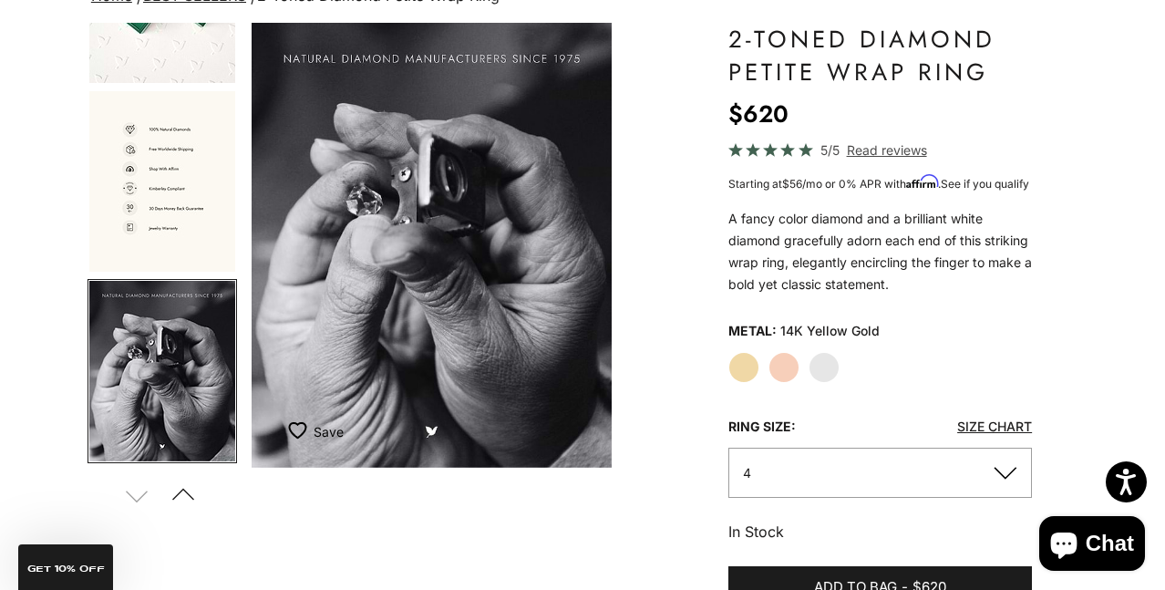
click at [180, 490] on button "Previous" at bounding box center [183, 495] width 41 height 42
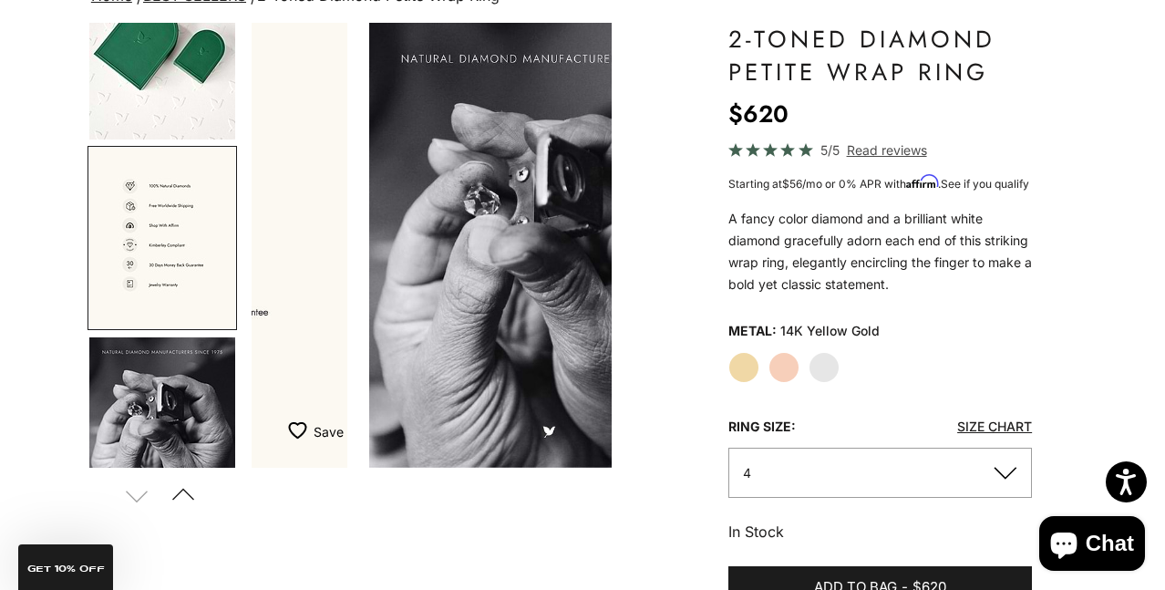
click at [180, 490] on button "Previous" at bounding box center [183, 495] width 41 height 42
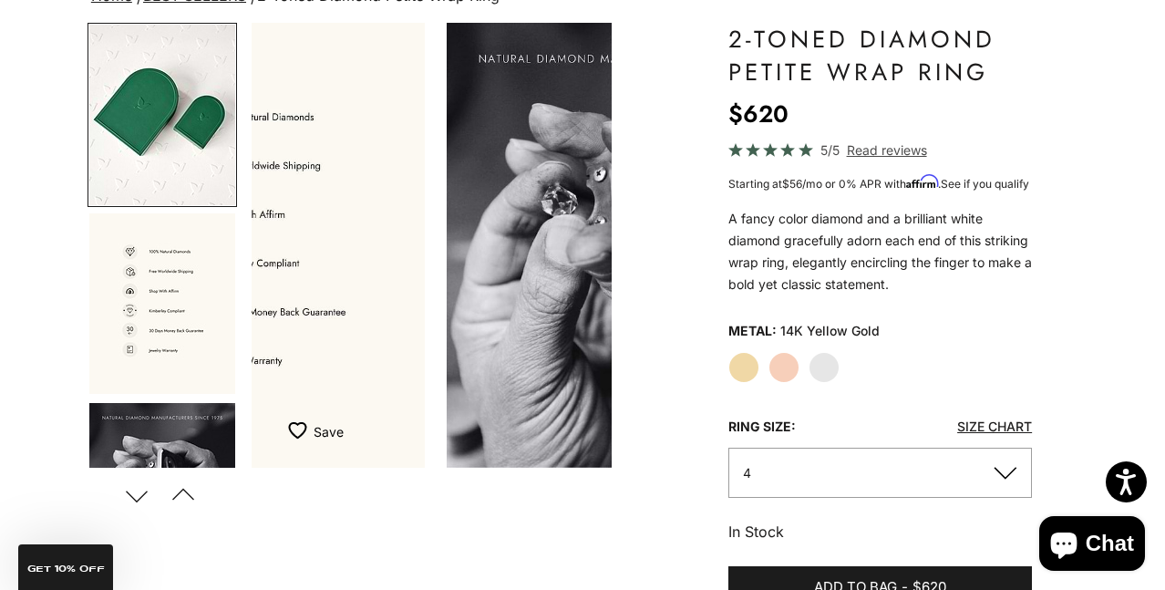
click at [180, 490] on button "Previous" at bounding box center [183, 495] width 41 height 42
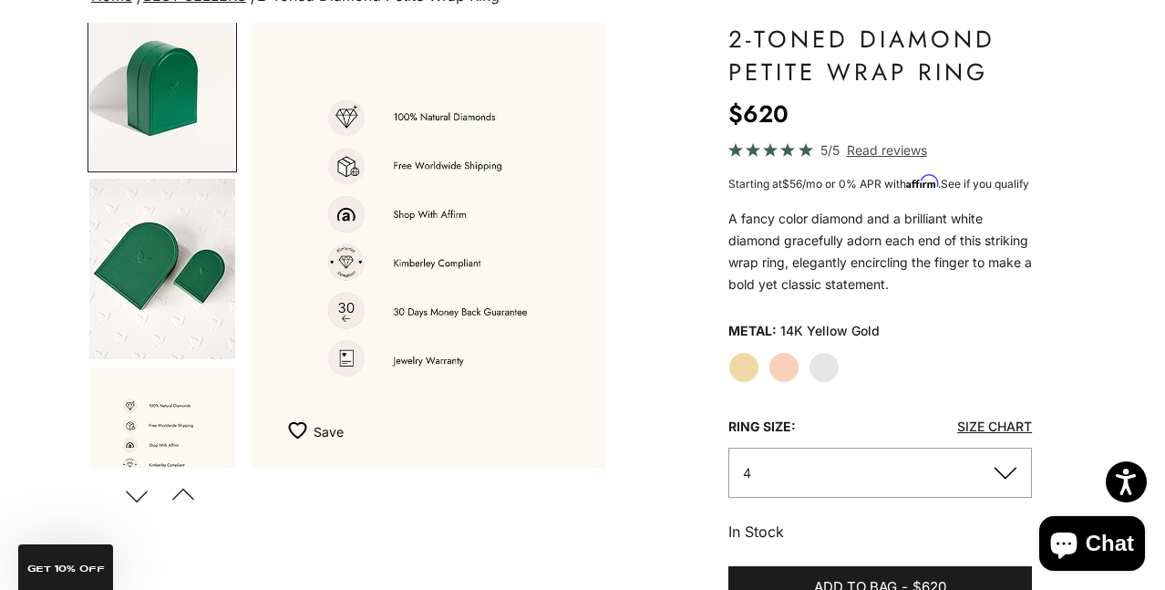
click at [180, 490] on button "Previous" at bounding box center [183, 495] width 41 height 42
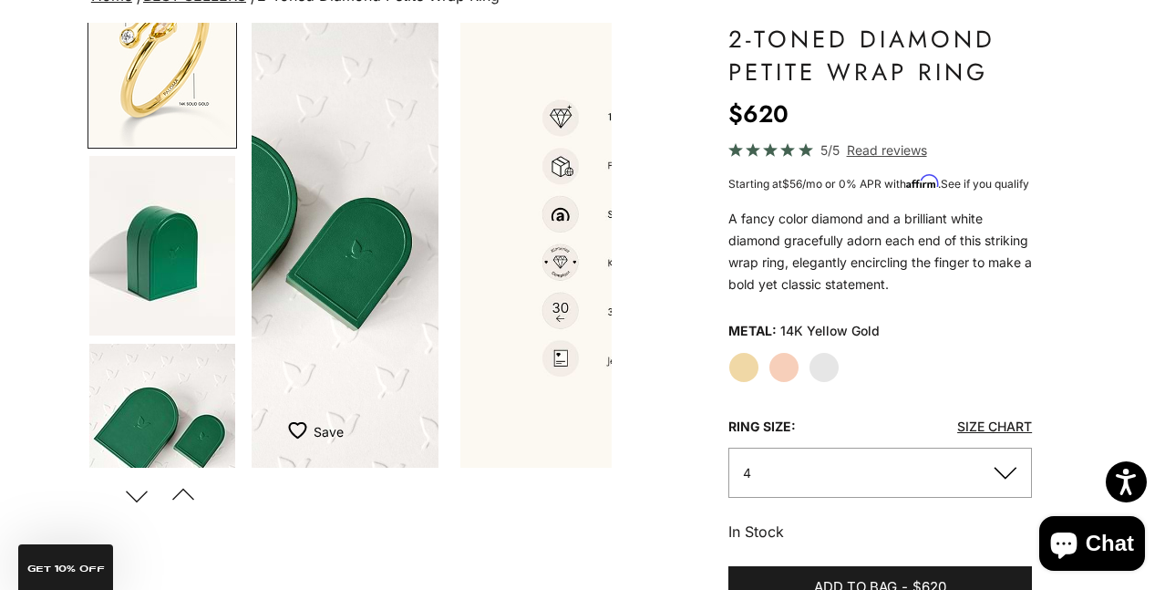
click at [180, 490] on button "Previous" at bounding box center [183, 495] width 41 height 42
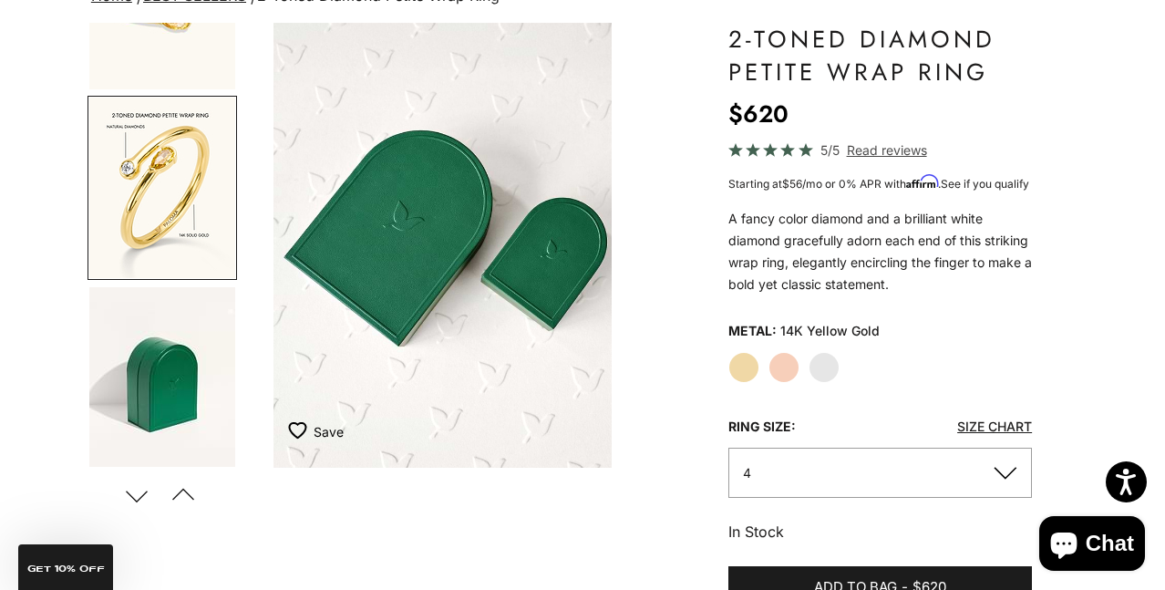
click at [180, 490] on button "Previous" at bounding box center [183, 495] width 41 height 42
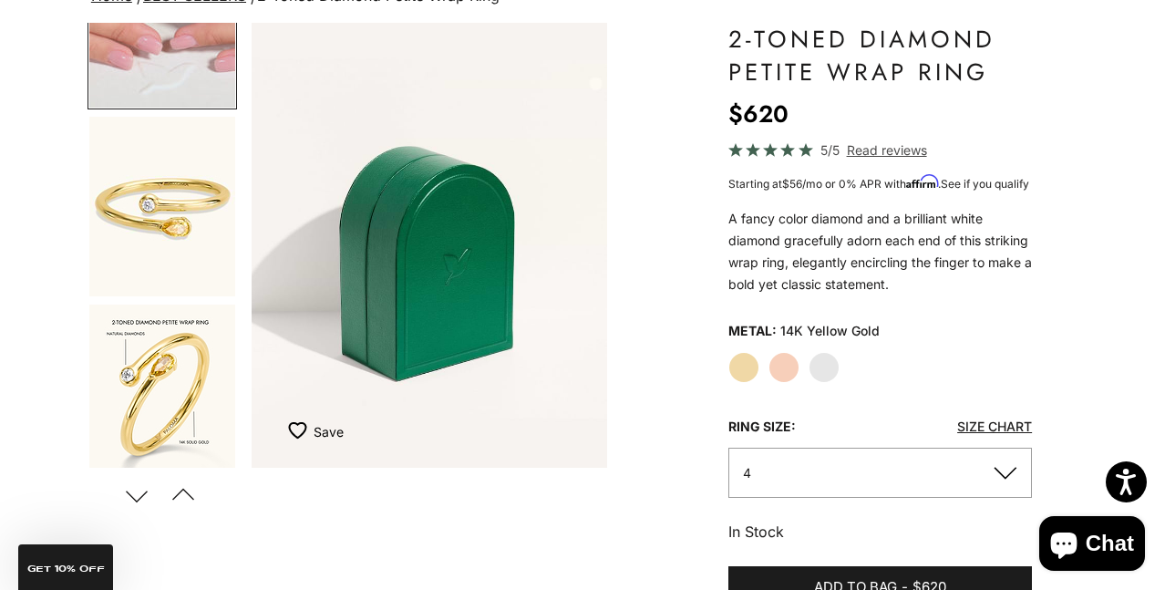
click at [180, 490] on button "Previous" at bounding box center [183, 495] width 41 height 42
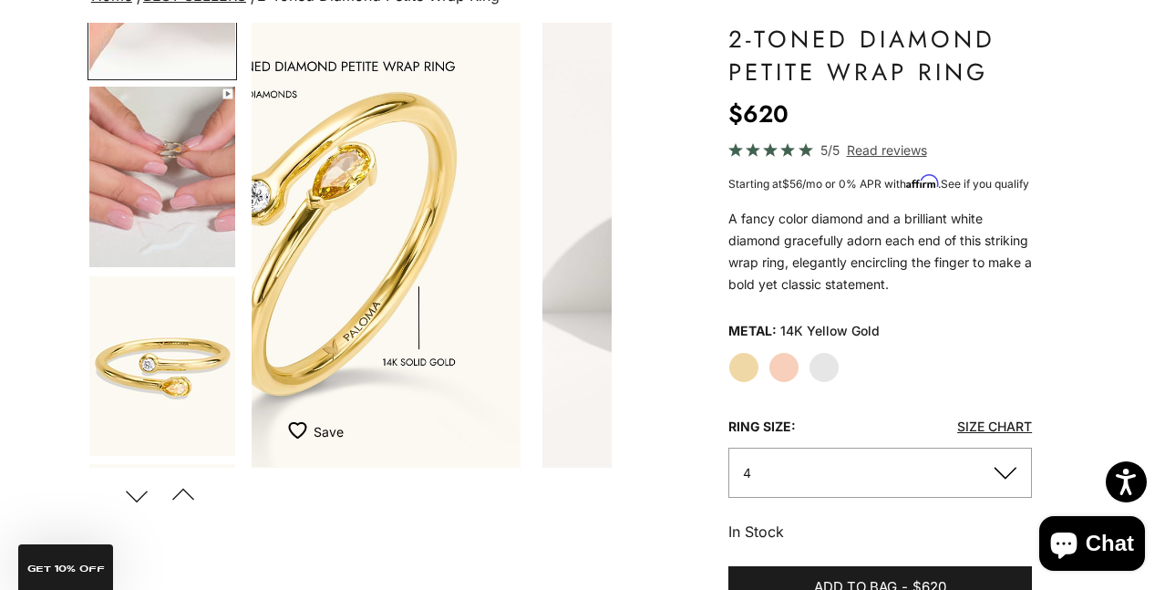
click at [180, 490] on button "Previous" at bounding box center [183, 495] width 41 height 42
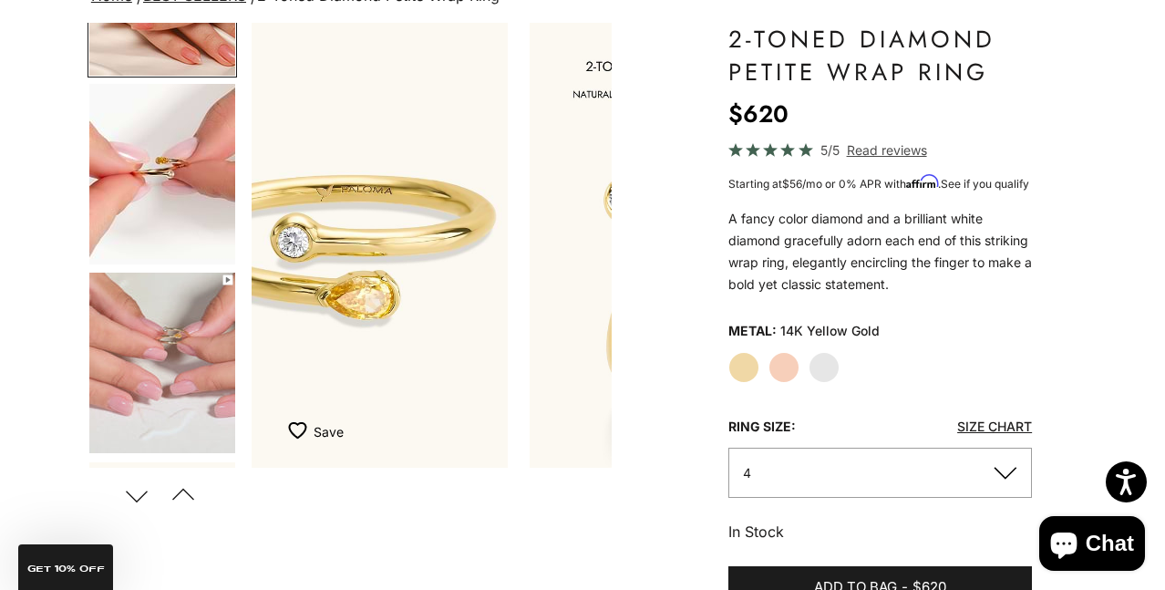
click at [180, 490] on button "Previous" at bounding box center [183, 495] width 41 height 42
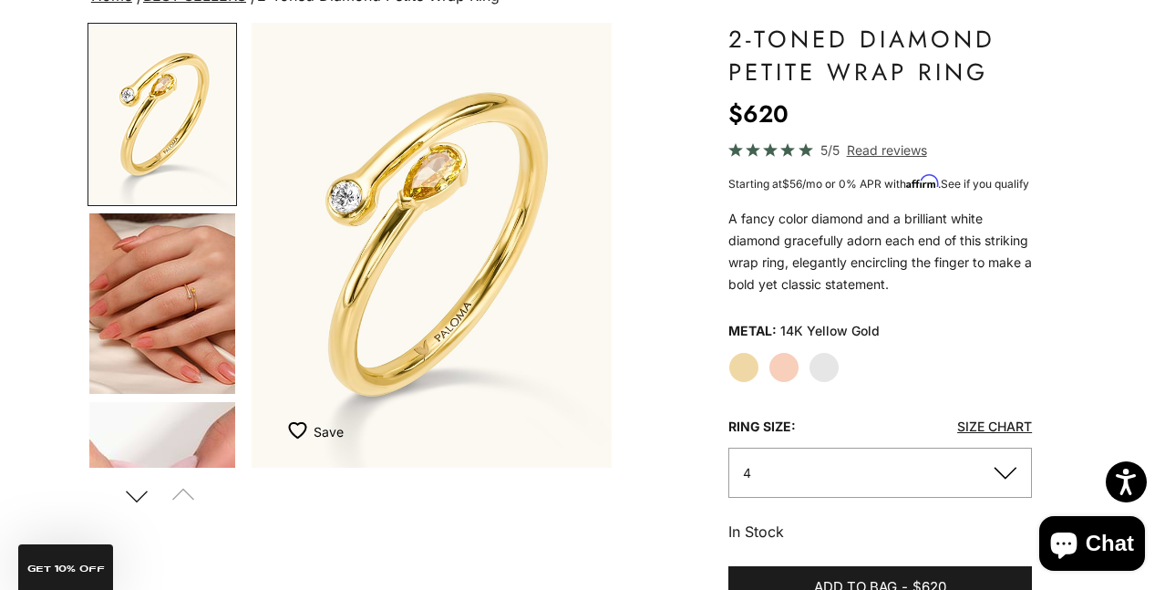
click at [214, 331] on img "Go to item 4" at bounding box center [162, 303] width 146 height 180
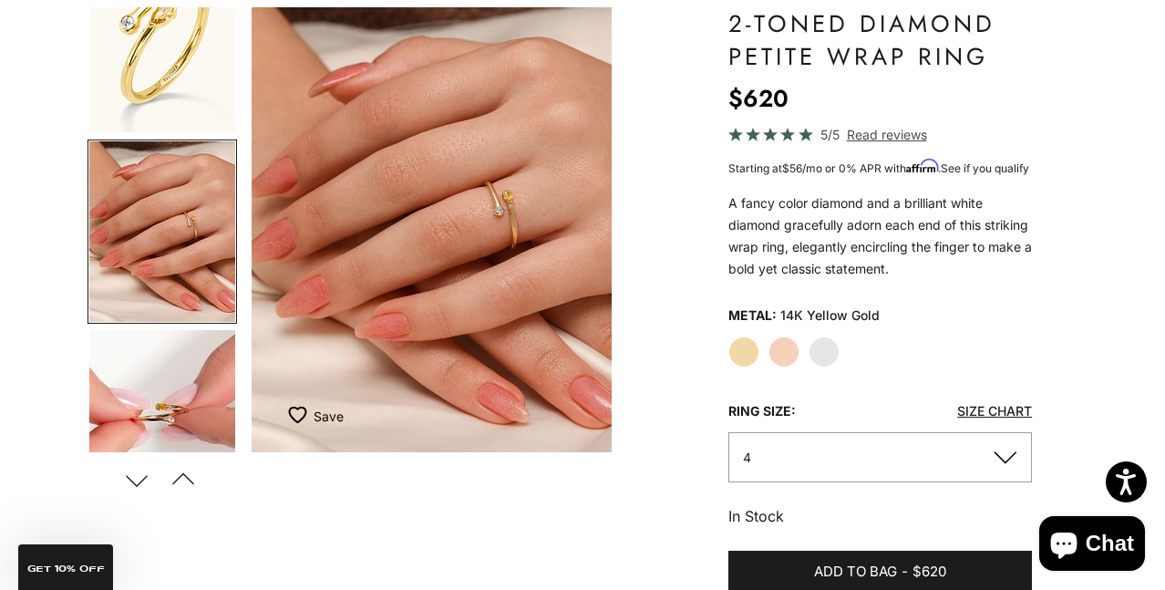
scroll to position [173, 0]
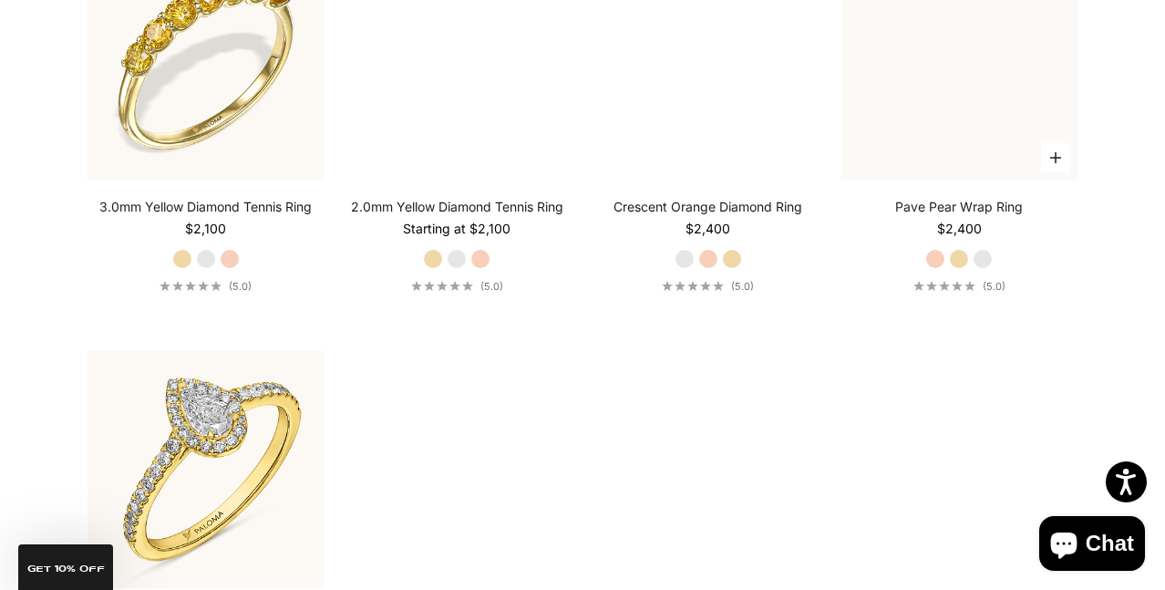
scroll to position [4822, 0]
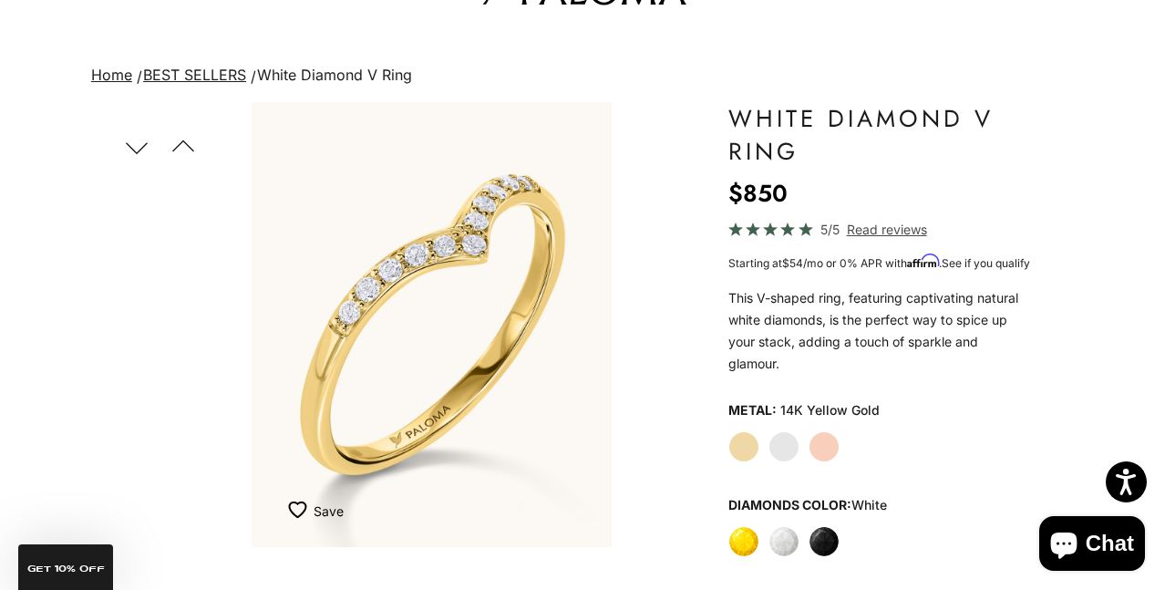
scroll to position [78, 0]
click at [784, 457] on label "White Gold" at bounding box center [783, 447] width 31 height 31
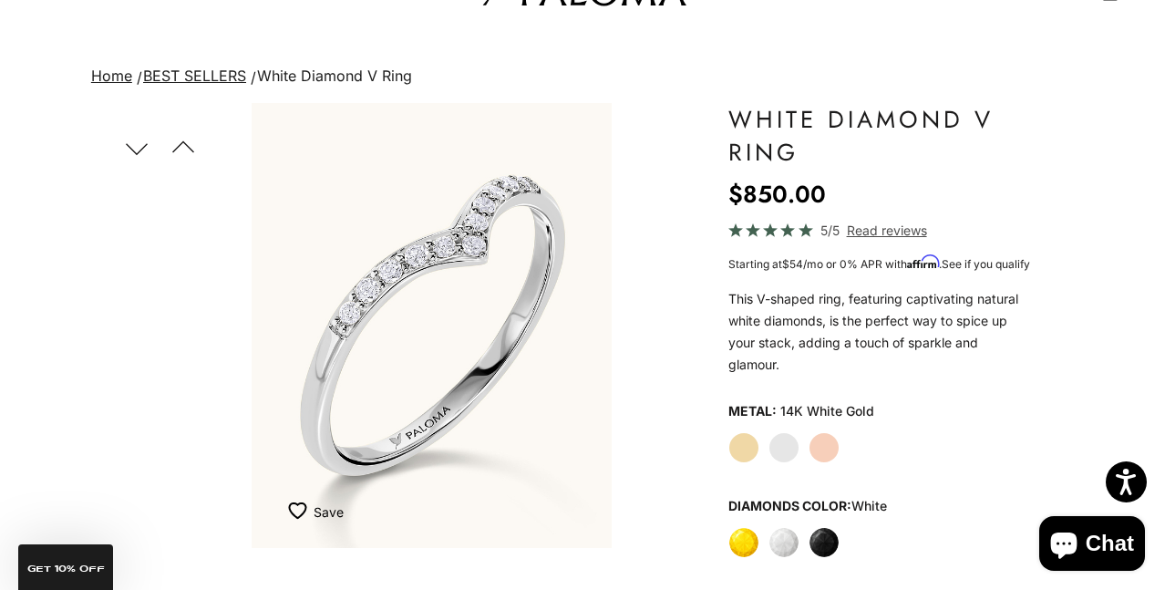
click at [835, 463] on label "Rose Gold" at bounding box center [823, 447] width 31 height 31
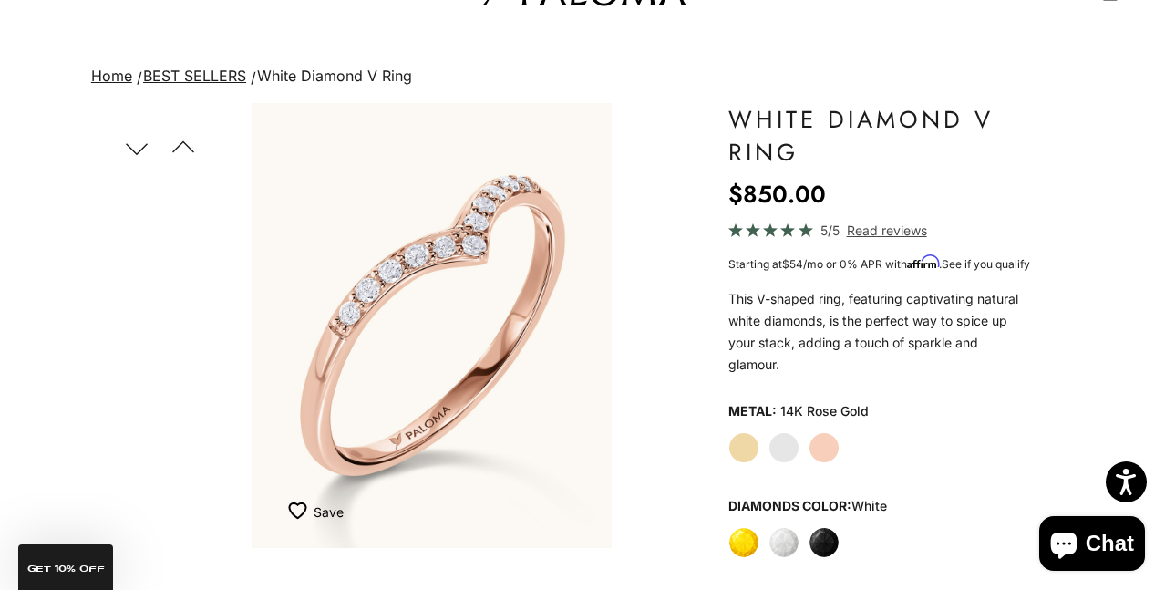
scroll to position [90, 0]
click at [736, 460] on label "Yellow Gold" at bounding box center [743, 447] width 31 height 31
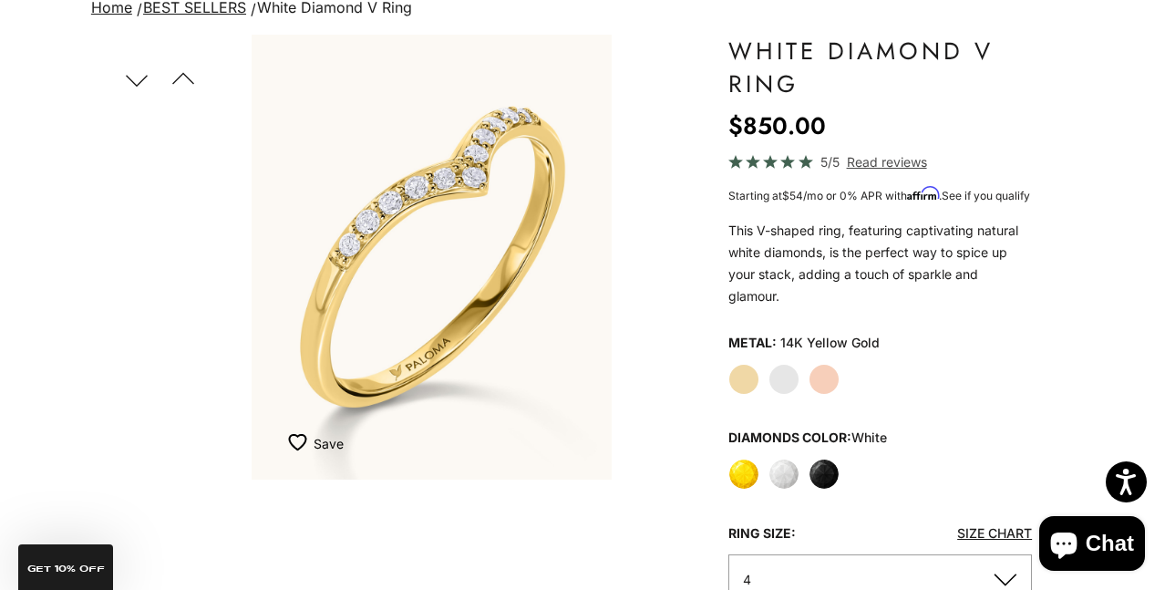
scroll to position [144, 0]
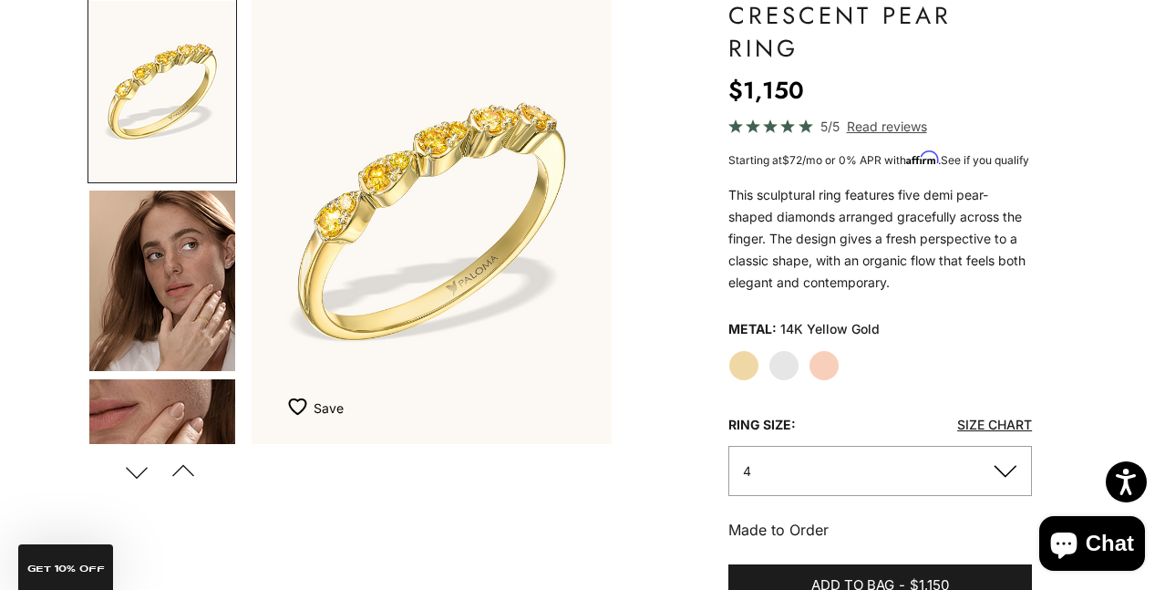
scroll to position [190, 0]
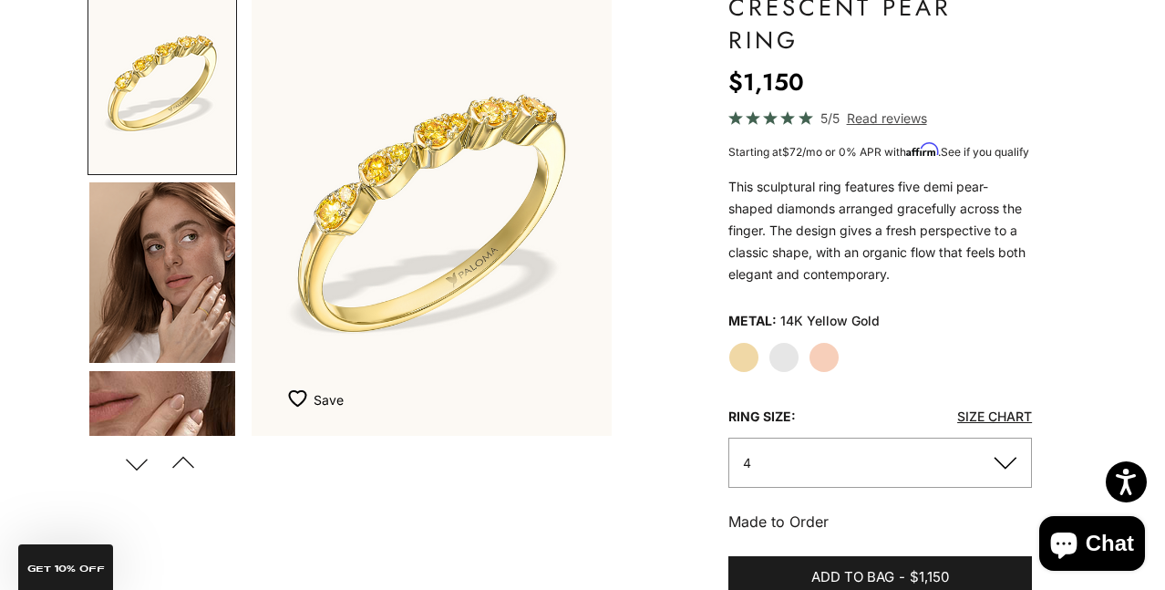
click at [736, 372] on label "Yellow Gold" at bounding box center [743, 357] width 31 height 31
click at [160, 276] on img "Go to item 4" at bounding box center [162, 272] width 146 height 180
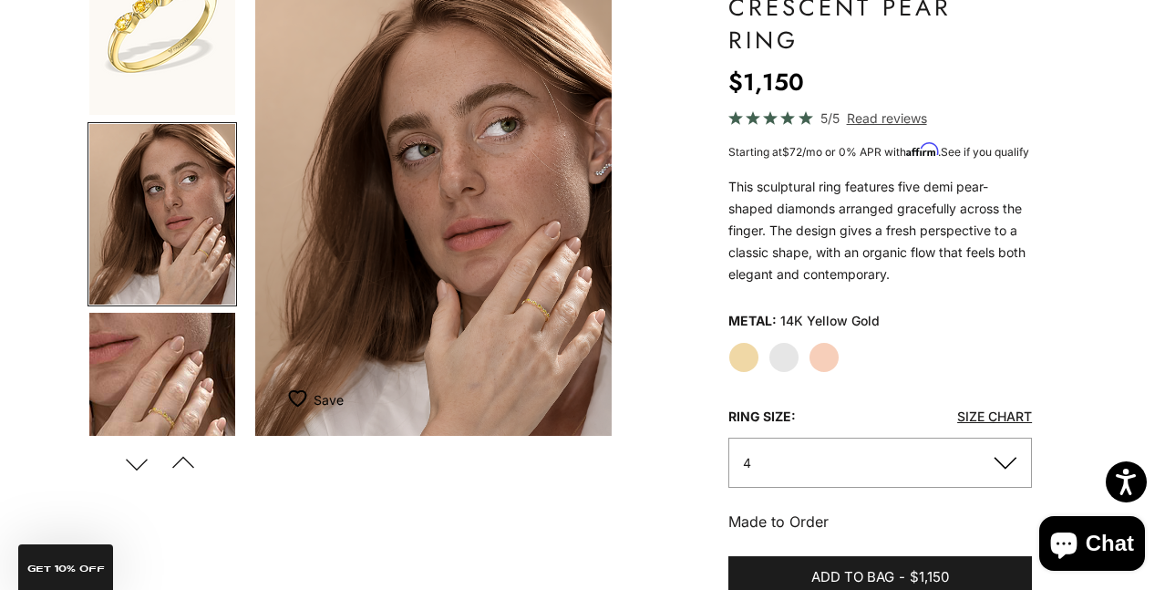
scroll to position [0, 382]
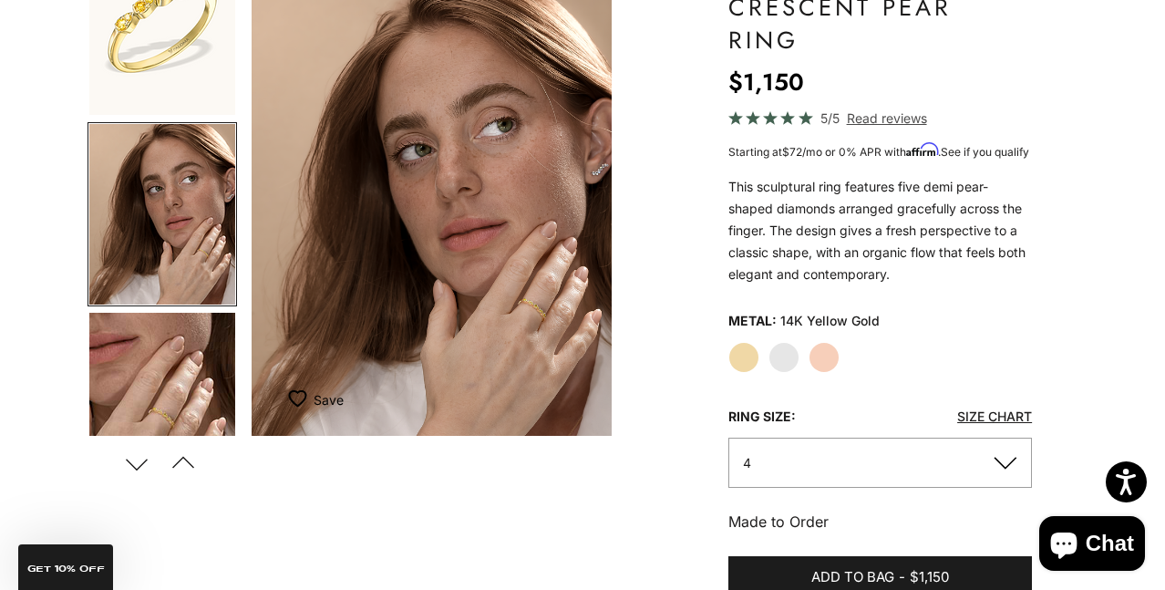
click at [538, 309] on img "Item 4 of 13" at bounding box center [432, 213] width 360 height 445
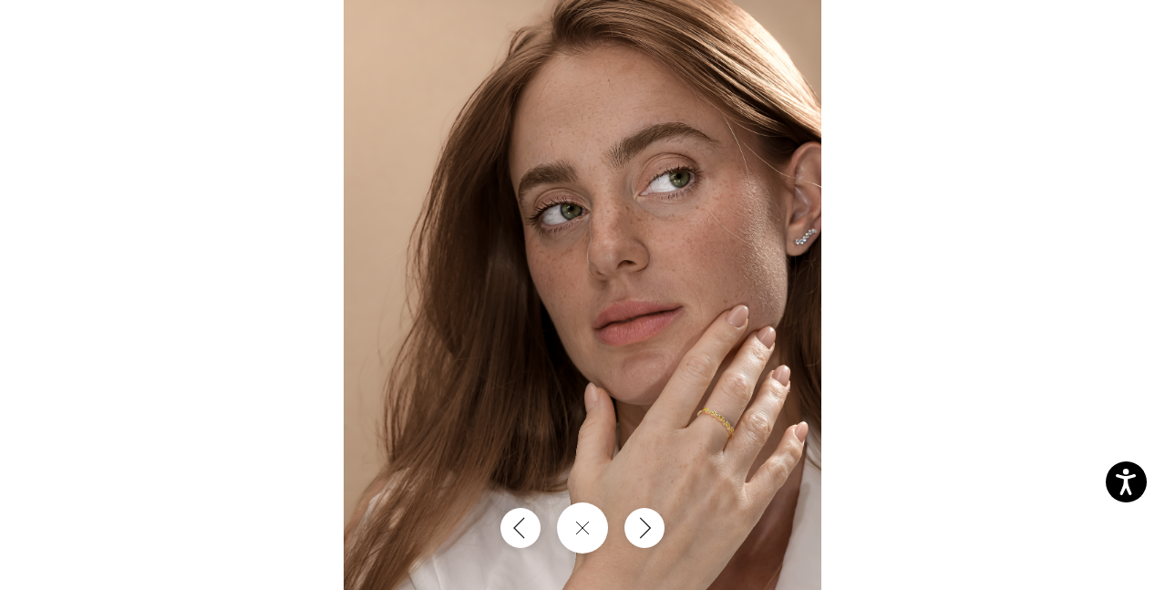
click at [700, 426] on img at bounding box center [583, 295] width 478 height 590
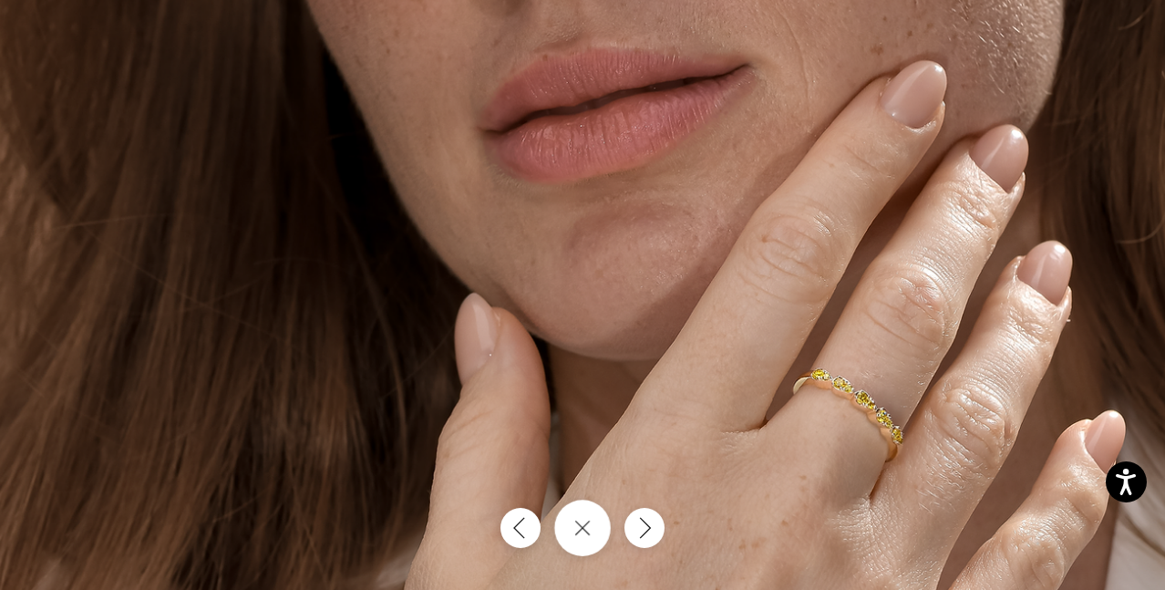
click at [598, 510] on button "Close gallery" at bounding box center [582, 527] width 57 height 57
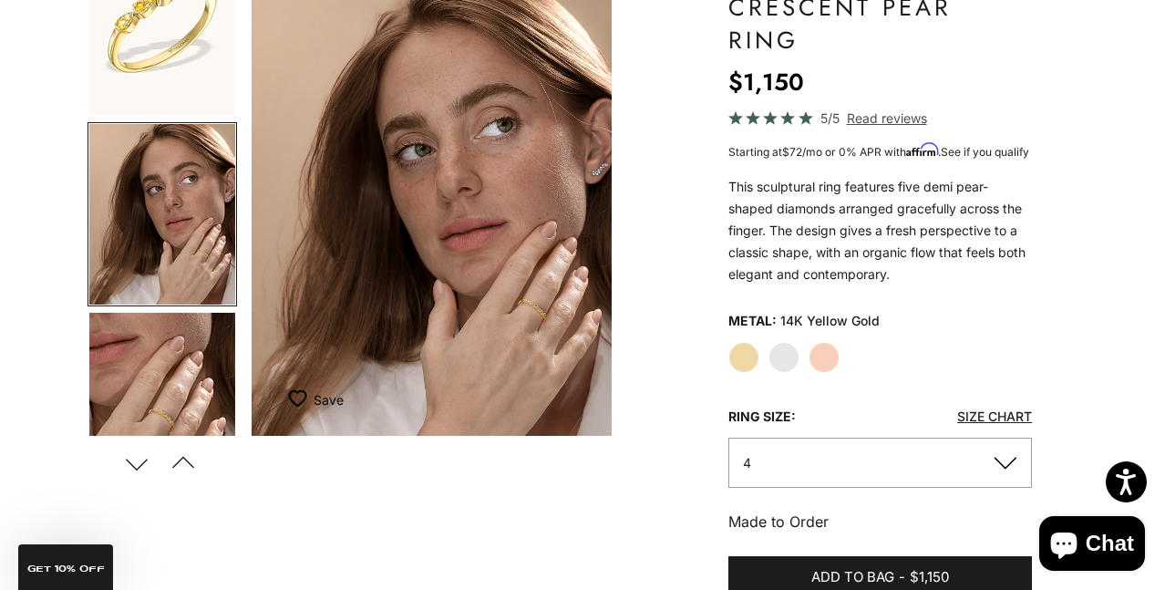
click at [785, 373] on label "White Gold" at bounding box center [783, 357] width 31 height 31
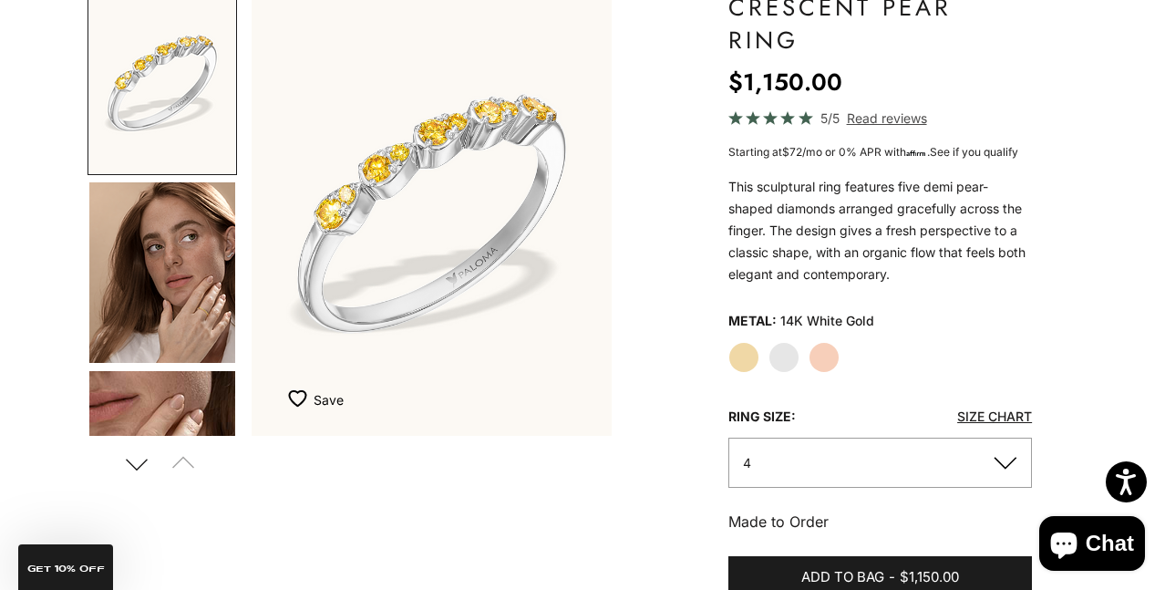
click at [746, 373] on label "Yellow Gold" at bounding box center [743, 357] width 31 height 31
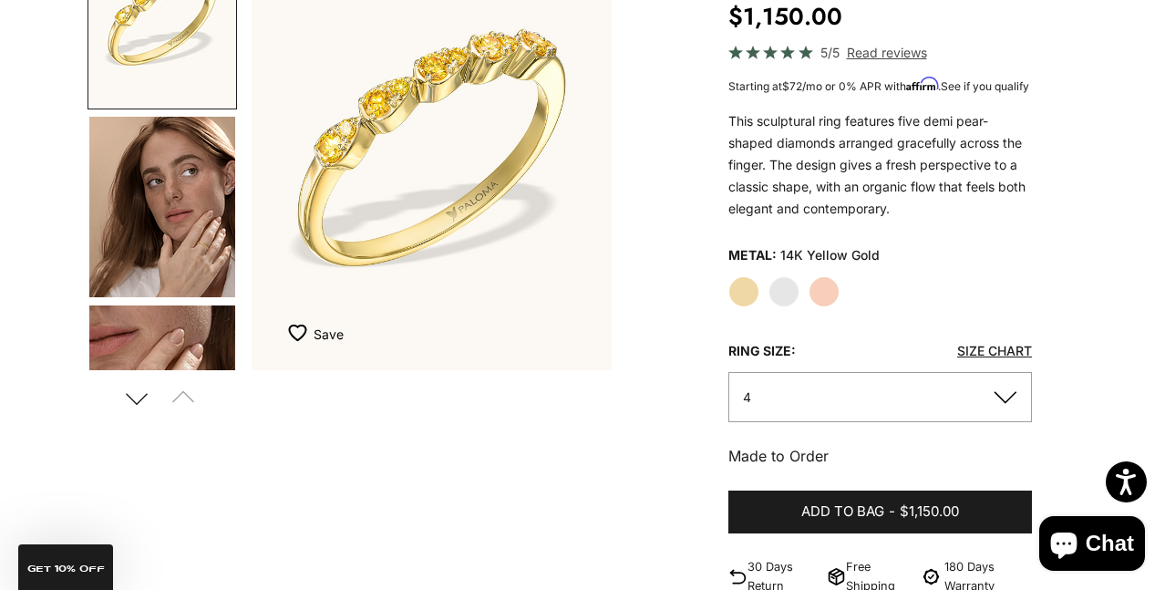
scroll to position [252, 0]
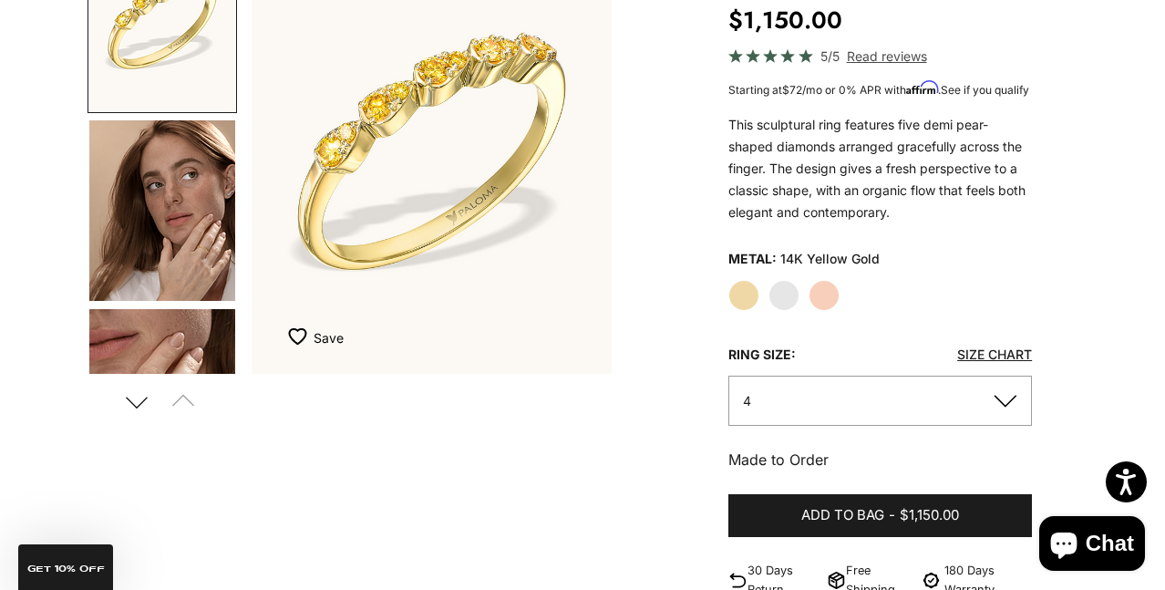
click at [191, 222] on img "Go to item 4" at bounding box center [162, 210] width 146 height 180
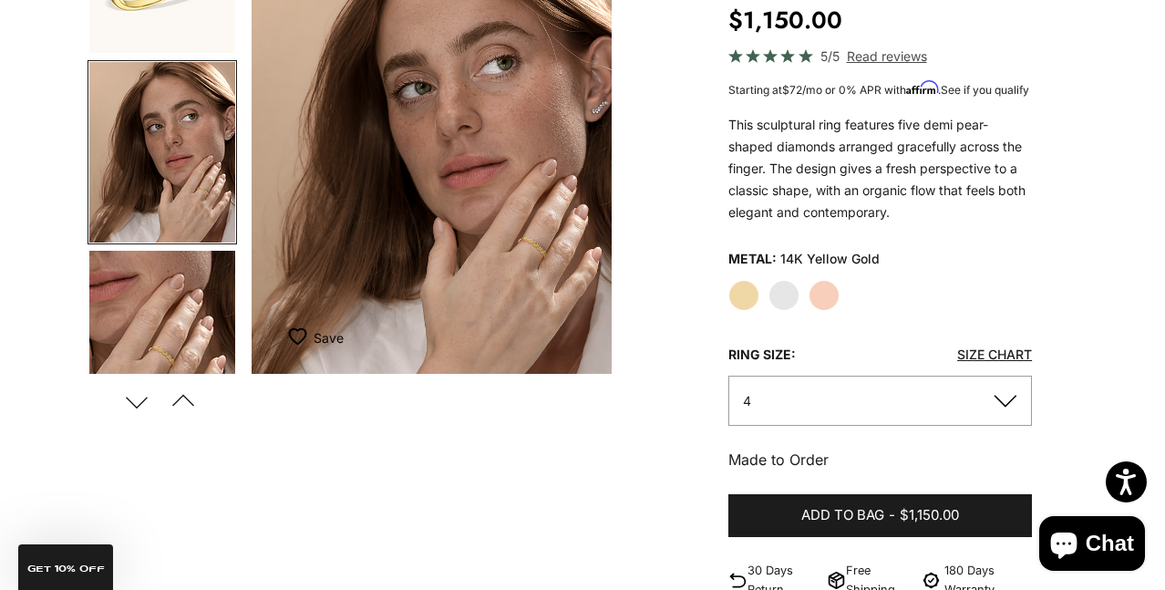
click at [187, 293] on img "Go to item 5" at bounding box center [162, 341] width 146 height 180
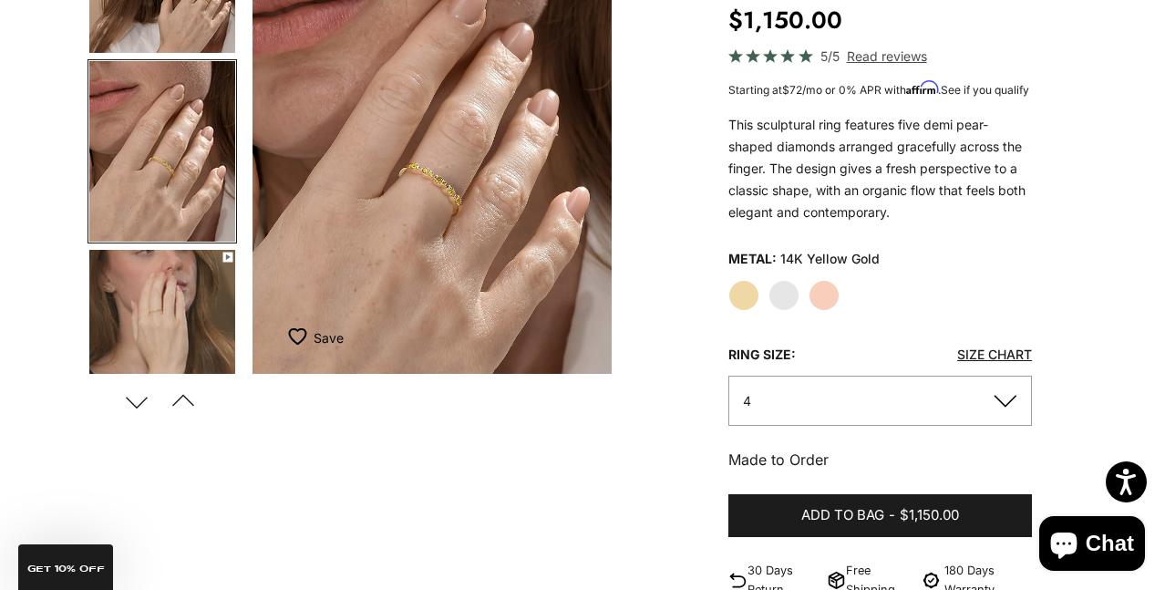
scroll to position [0, 764]
click at [442, 206] on img "Item 5 of 13" at bounding box center [432, 151] width 360 height 445
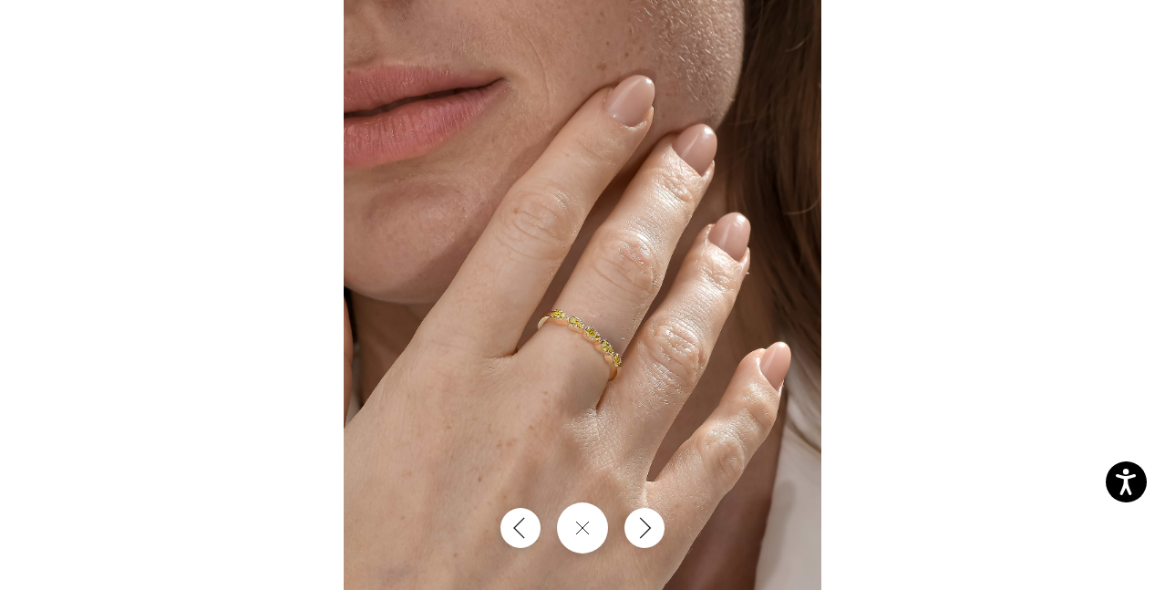
click at [556, 327] on img at bounding box center [583, 295] width 478 height 590
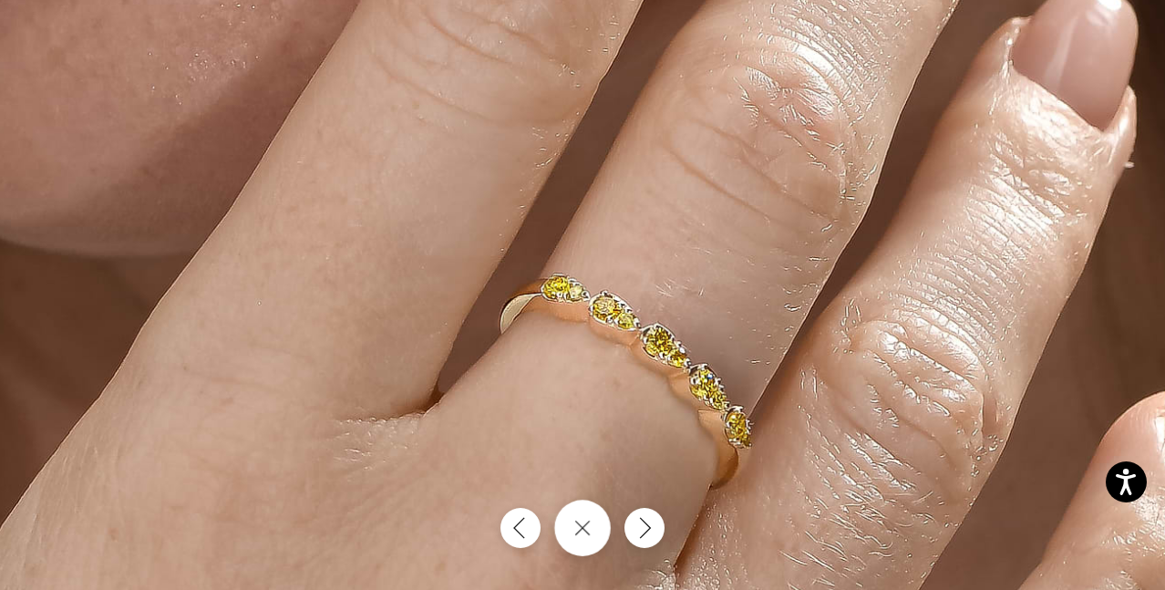
click at [587, 550] on button "Close gallery" at bounding box center [582, 527] width 57 height 57
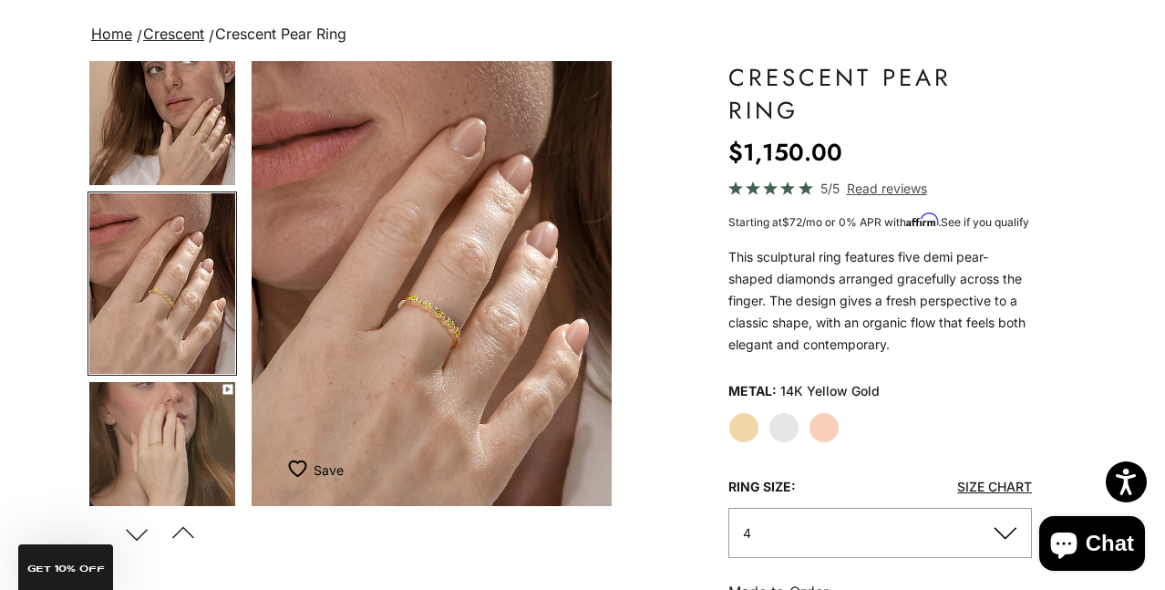
scroll to position [117, 0]
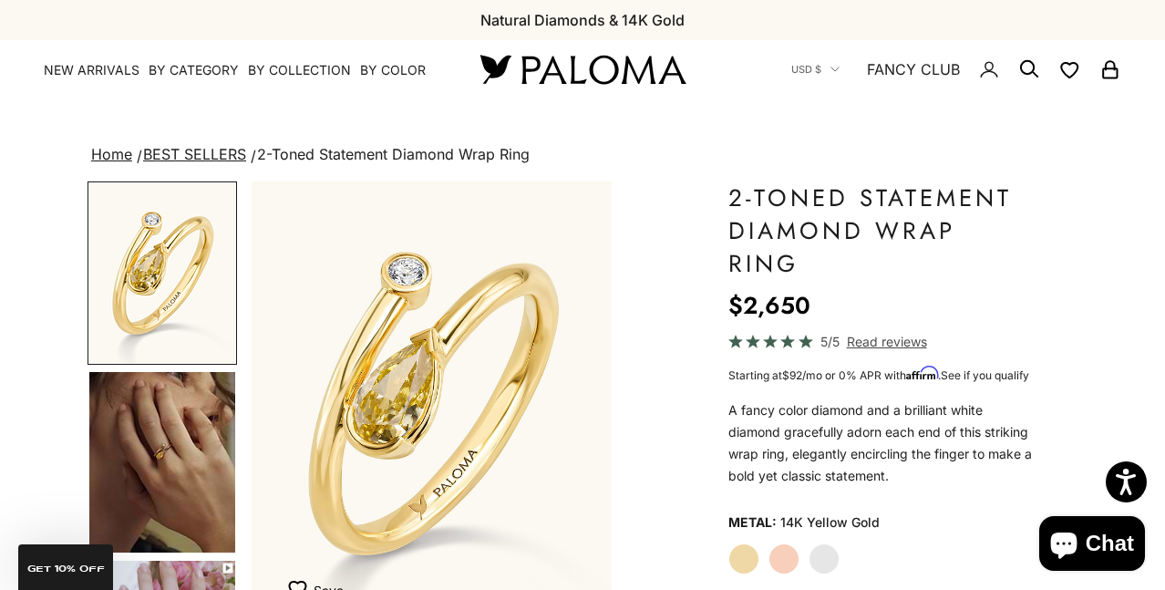
click at [174, 429] on img "Go to item 4" at bounding box center [162, 462] width 146 height 180
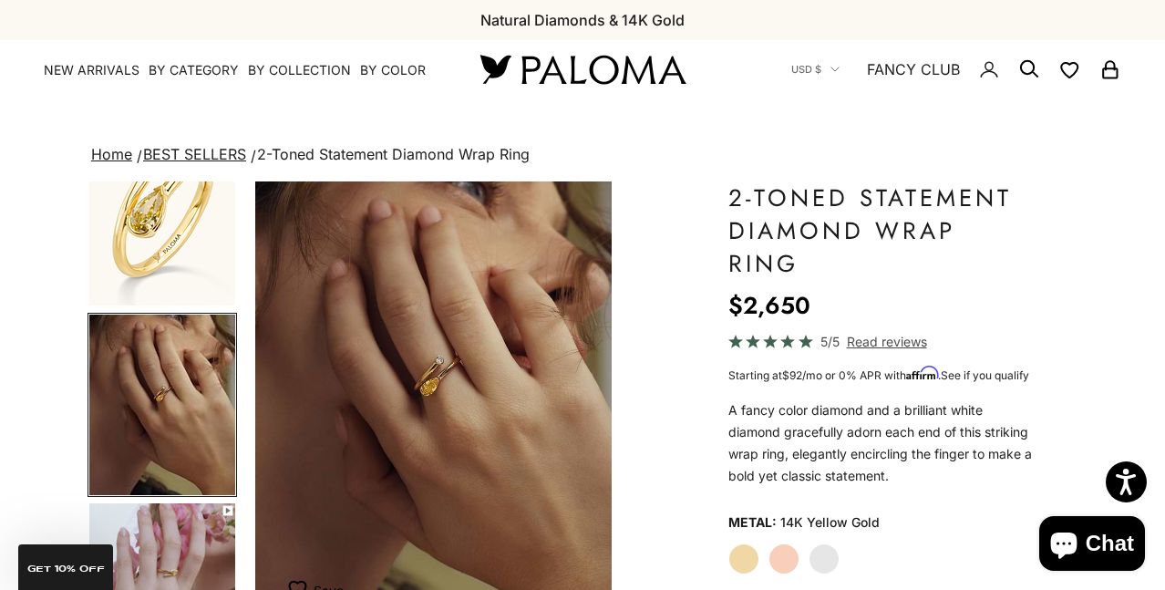
scroll to position [0, 382]
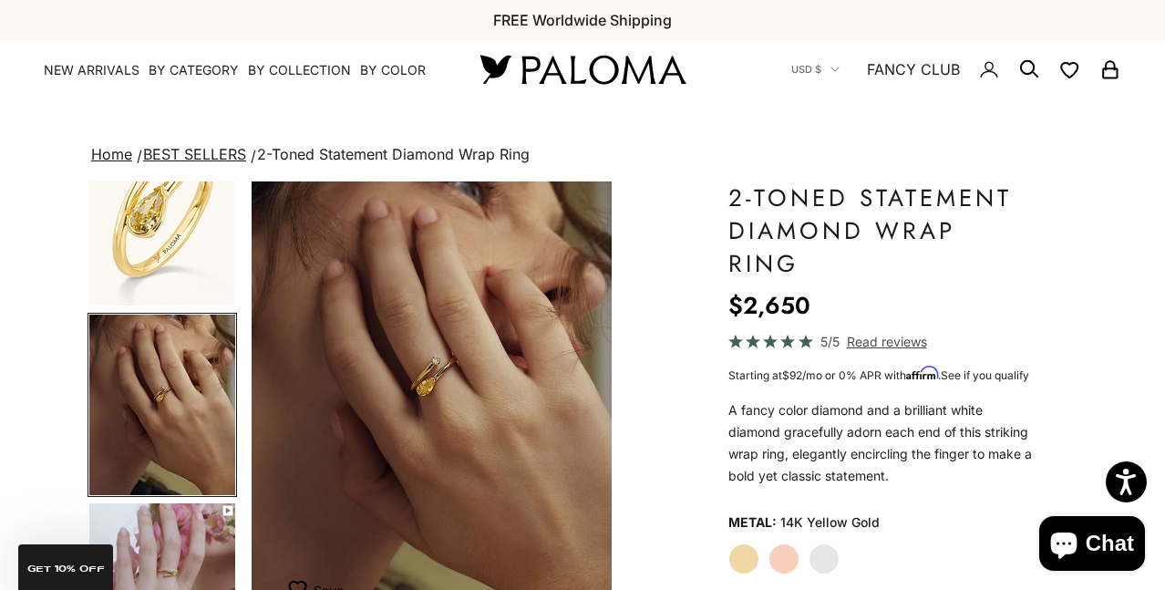
click at [177, 560] on img "Go to item 5" at bounding box center [162, 593] width 146 height 180
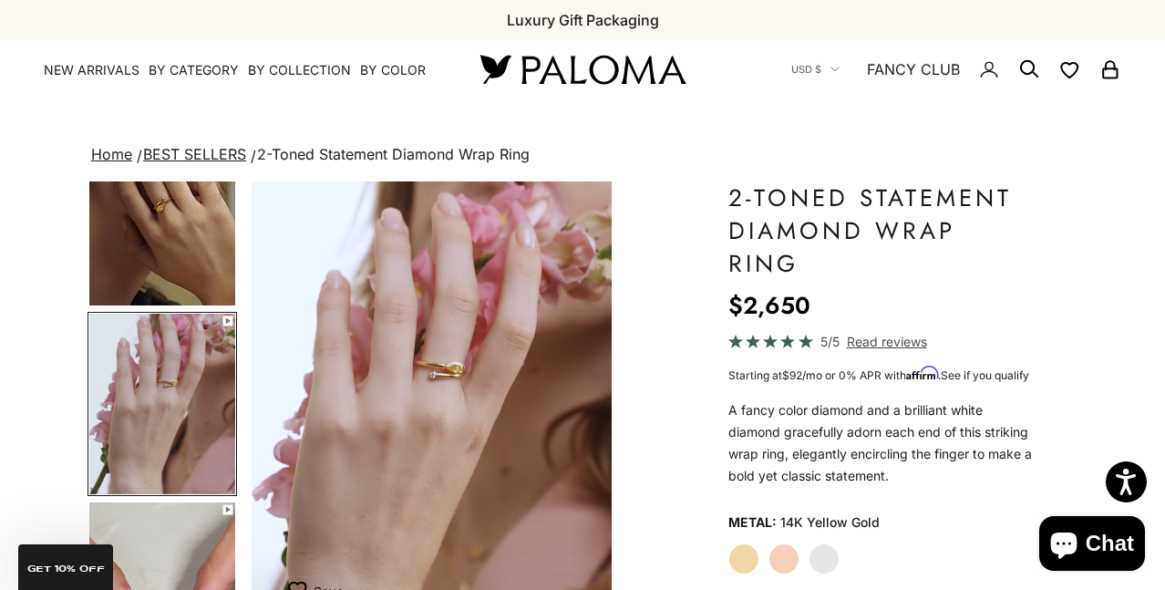
scroll to position [27, 0]
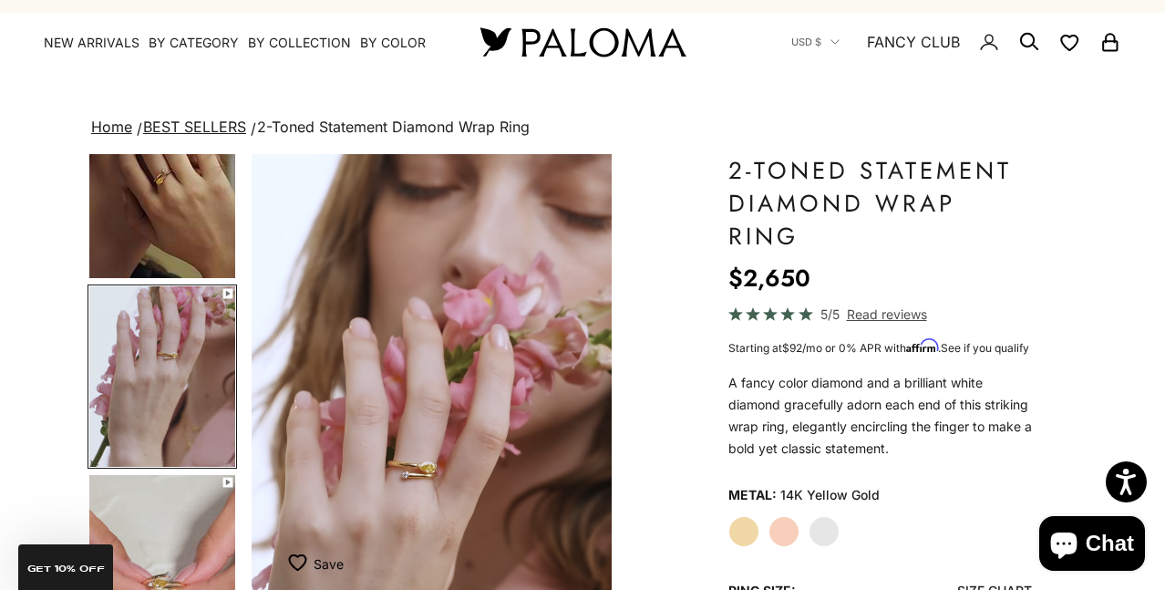
click at [187, 524] on img "Go to item 6" at bounding box center [162, 565] width 146 height 180
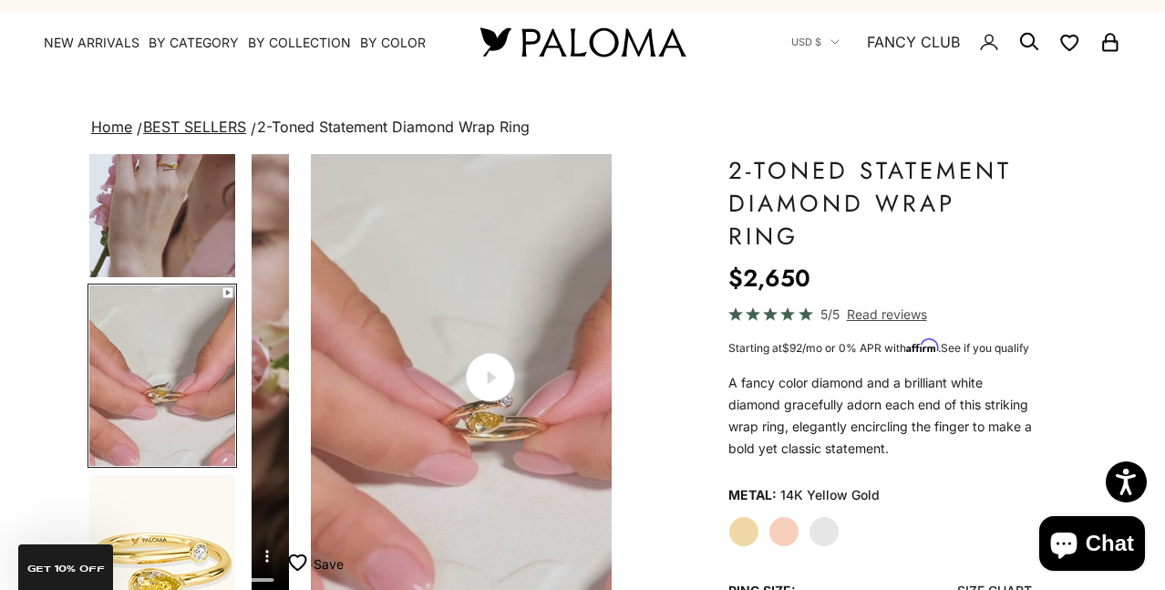
scroll to position [0, 1146]
